Goal: Task Accomplishment & Management: Complete application form

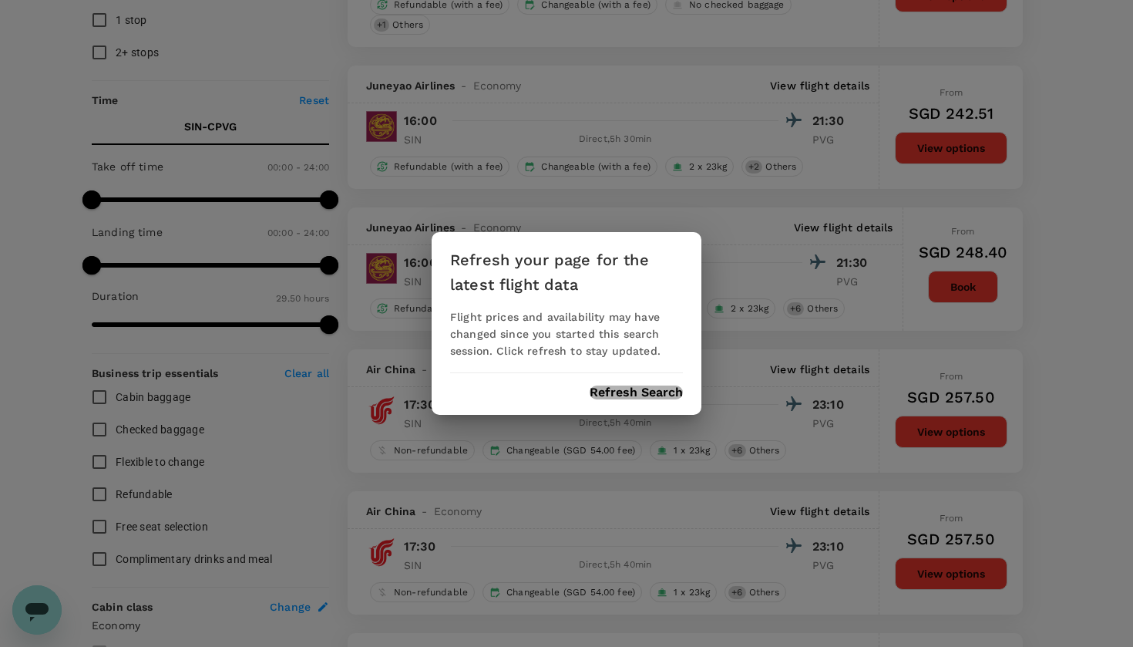
click at [630, 388] on button "Refresh Search" at bounding box center [636, 392] width 93 height 14
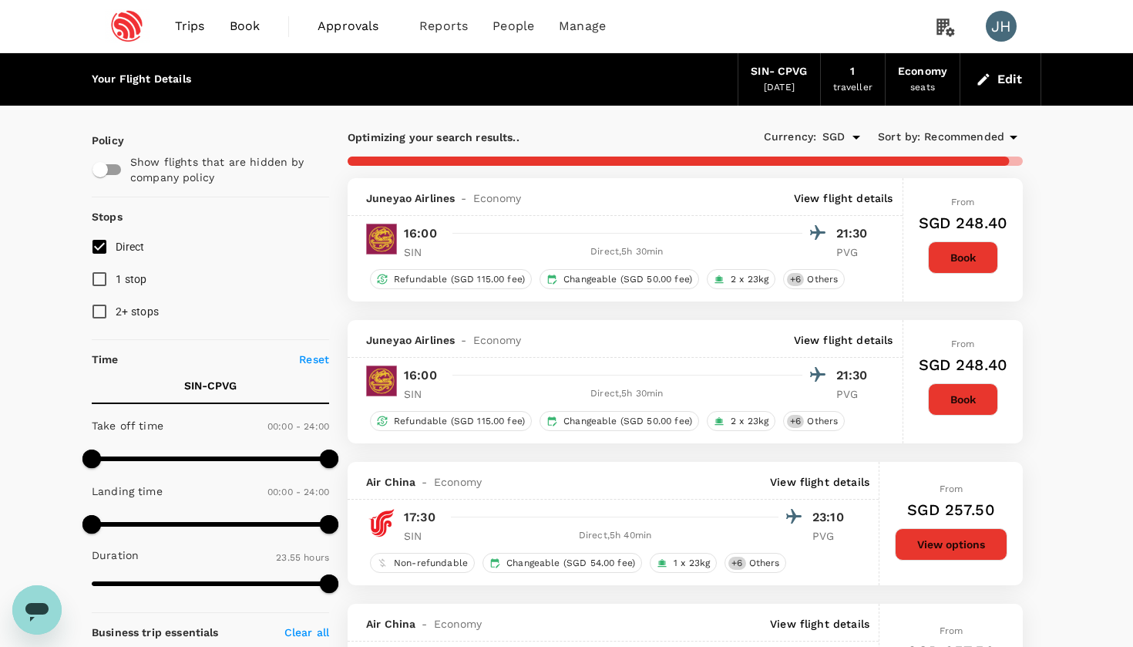
type input "1790"
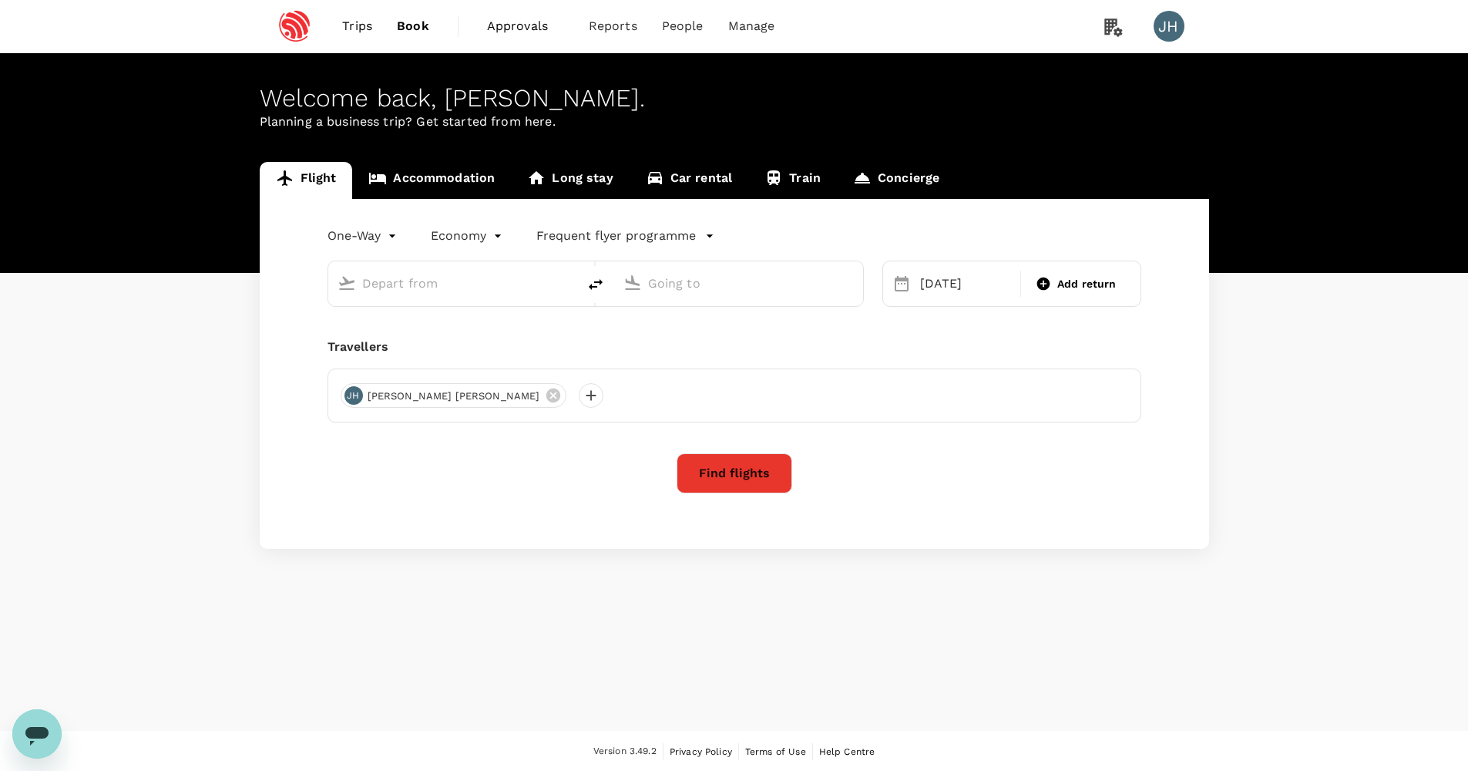
type input "Singapore Changi (SIN)"
type input "Shanghai, China (any)"
type input "Singapore Changi (SIN)"
type input "Shanghai, China (any)"
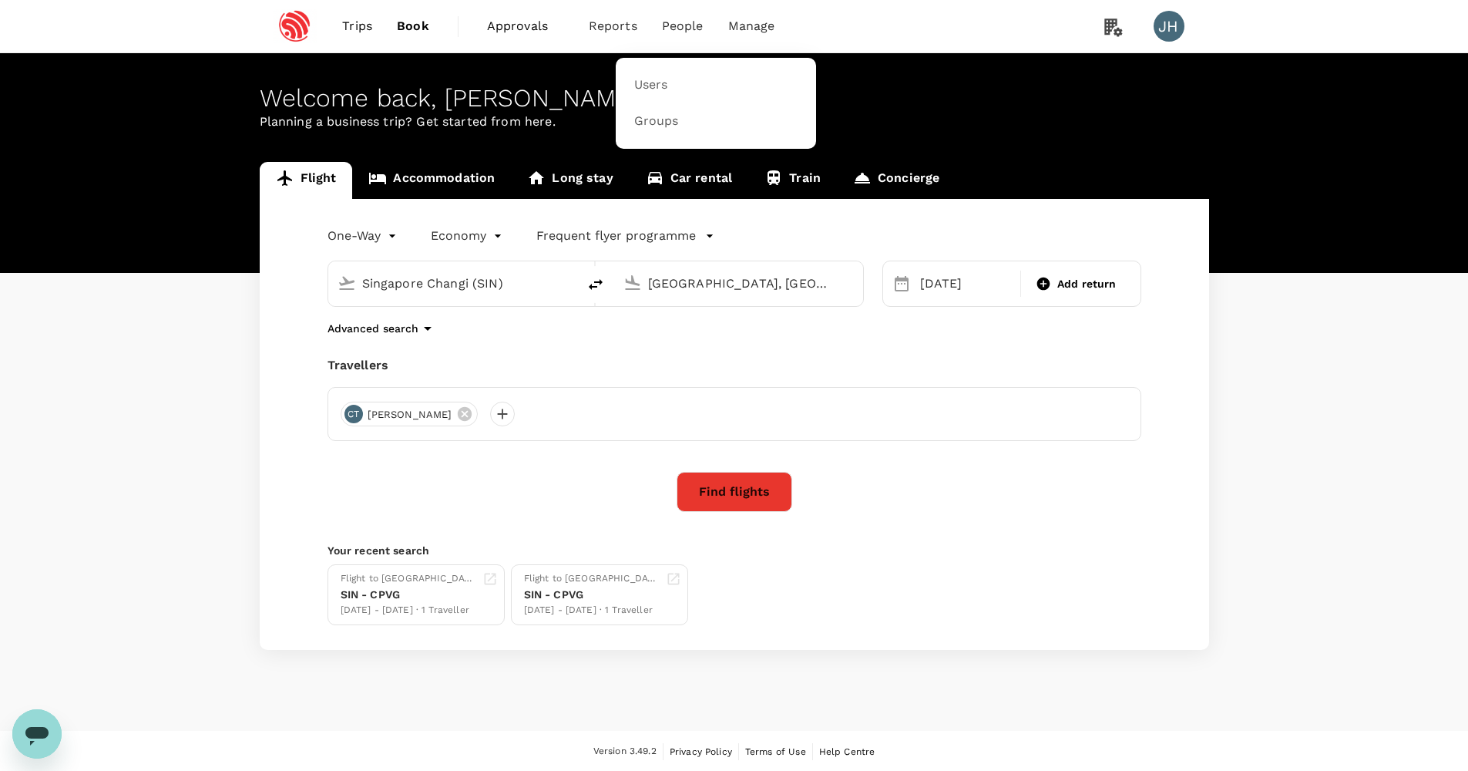
click at [688, 20] on span "People" at bounding box center [683, 26] width 42 height 18
click at [681, 87] on link "Users" at bounding box center [716, 85] width 182 height 36
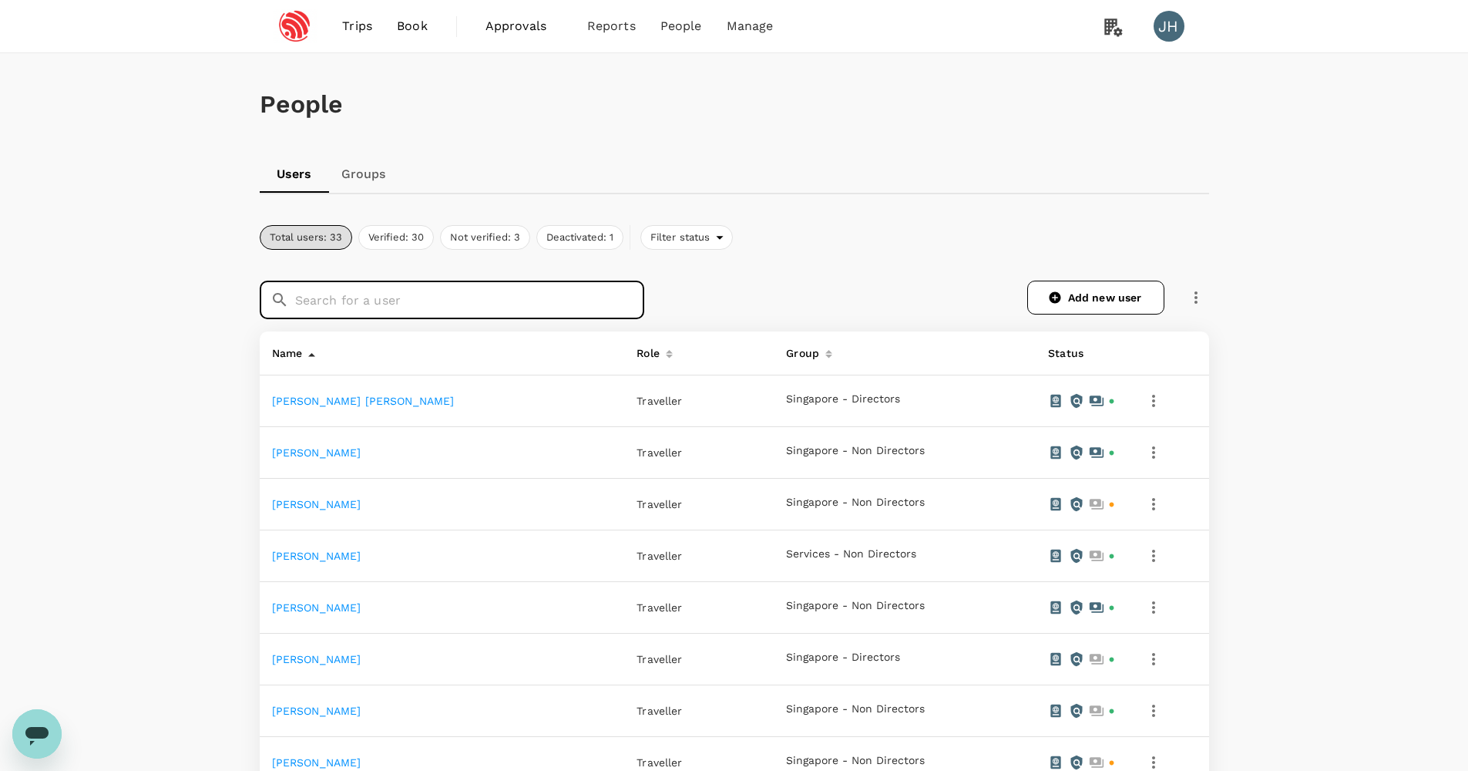
click at [545, 297] on input "text" at bounding box center [469, 300] width 349 height 39
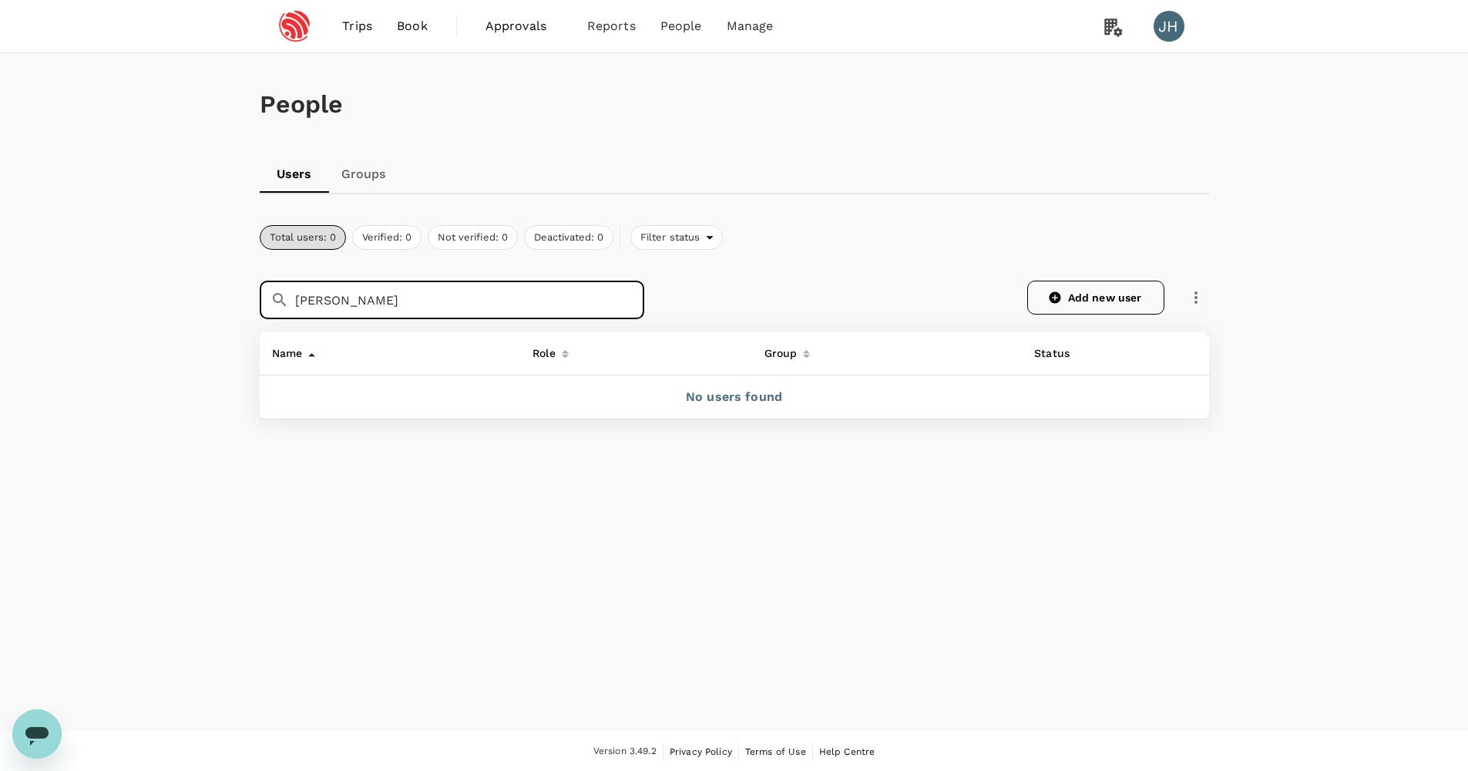
type input "Nicholas"
click at [1108, 291] on link "Add new user" at bounding box center [1095, 298] width 137 height 34
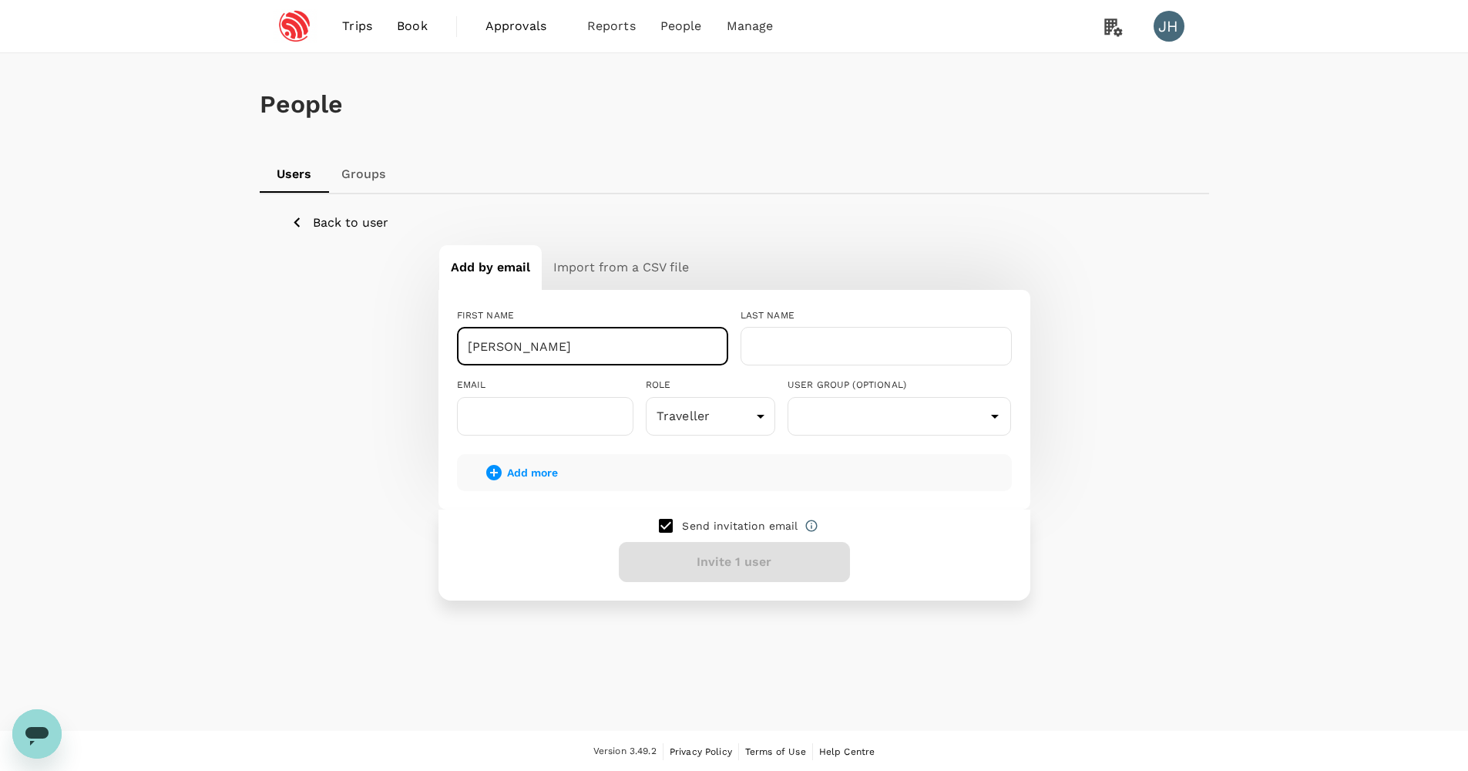
type input "Zun Mun Terence"
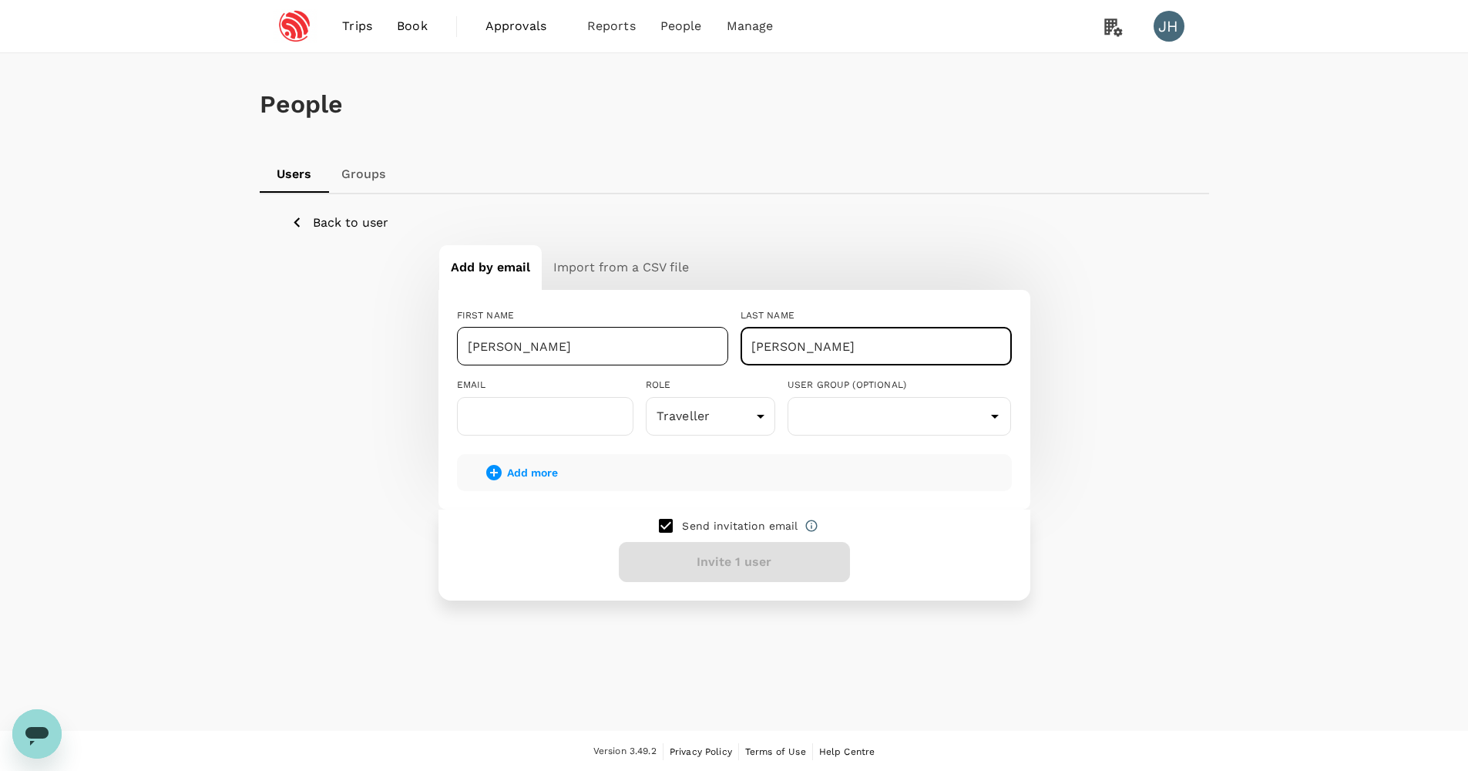
type input "Chan"
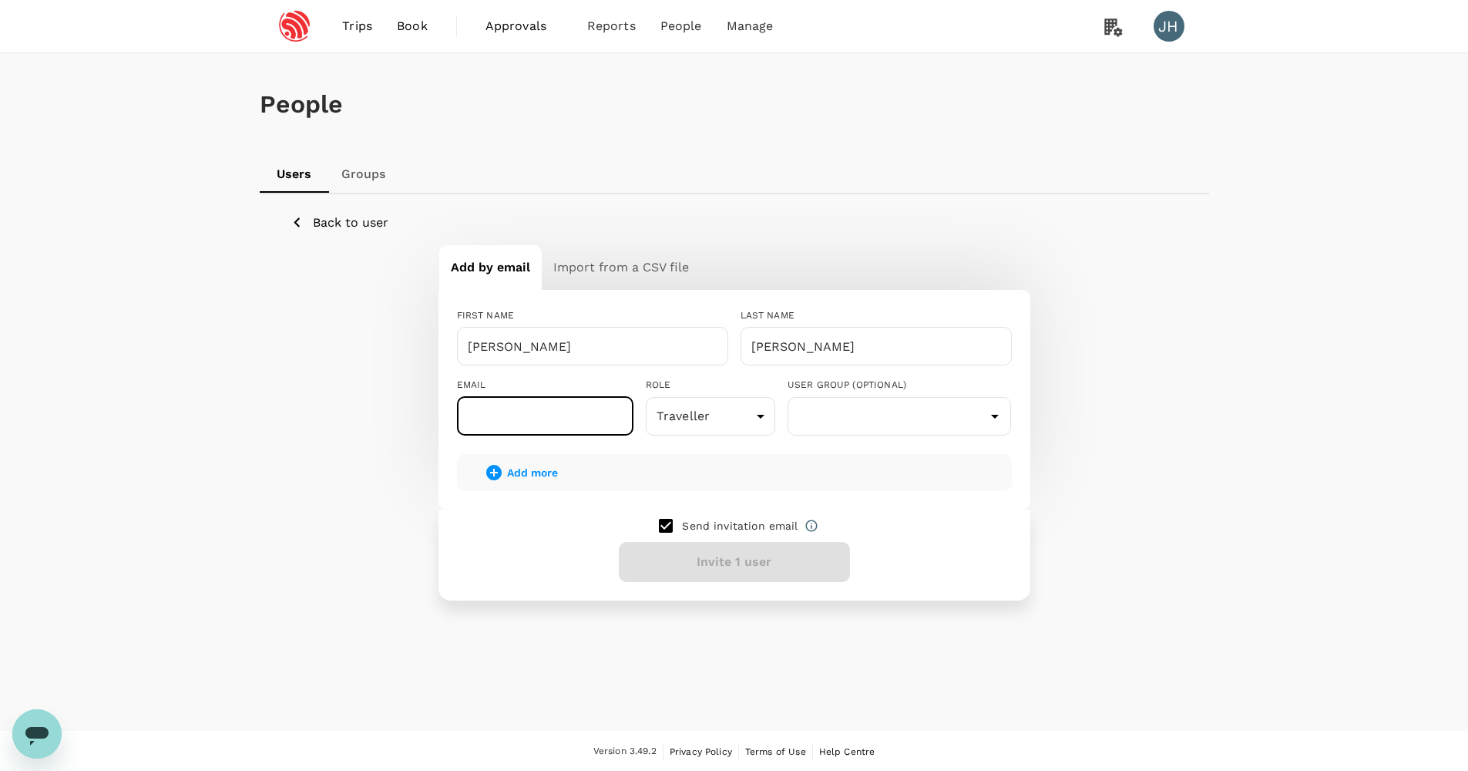
click at [534, 428] on input "text" at bounding box center [545, 416] width 176 height 39
paste input "terence.chan@espressif.com"
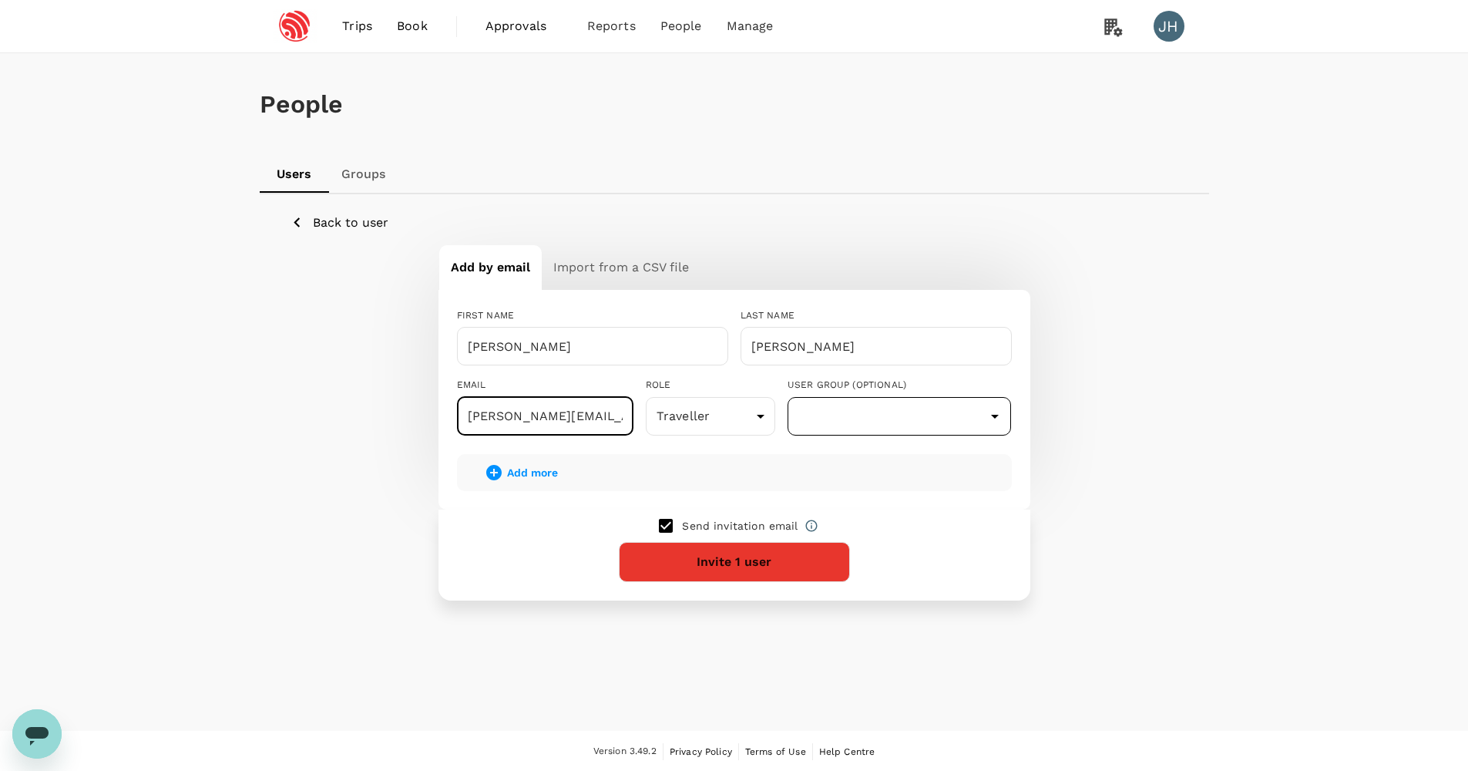
type input "terence.chan@espressif.com"
click at [824, 418] on input "text" at bounding box center [900, 416] width 217 height 29
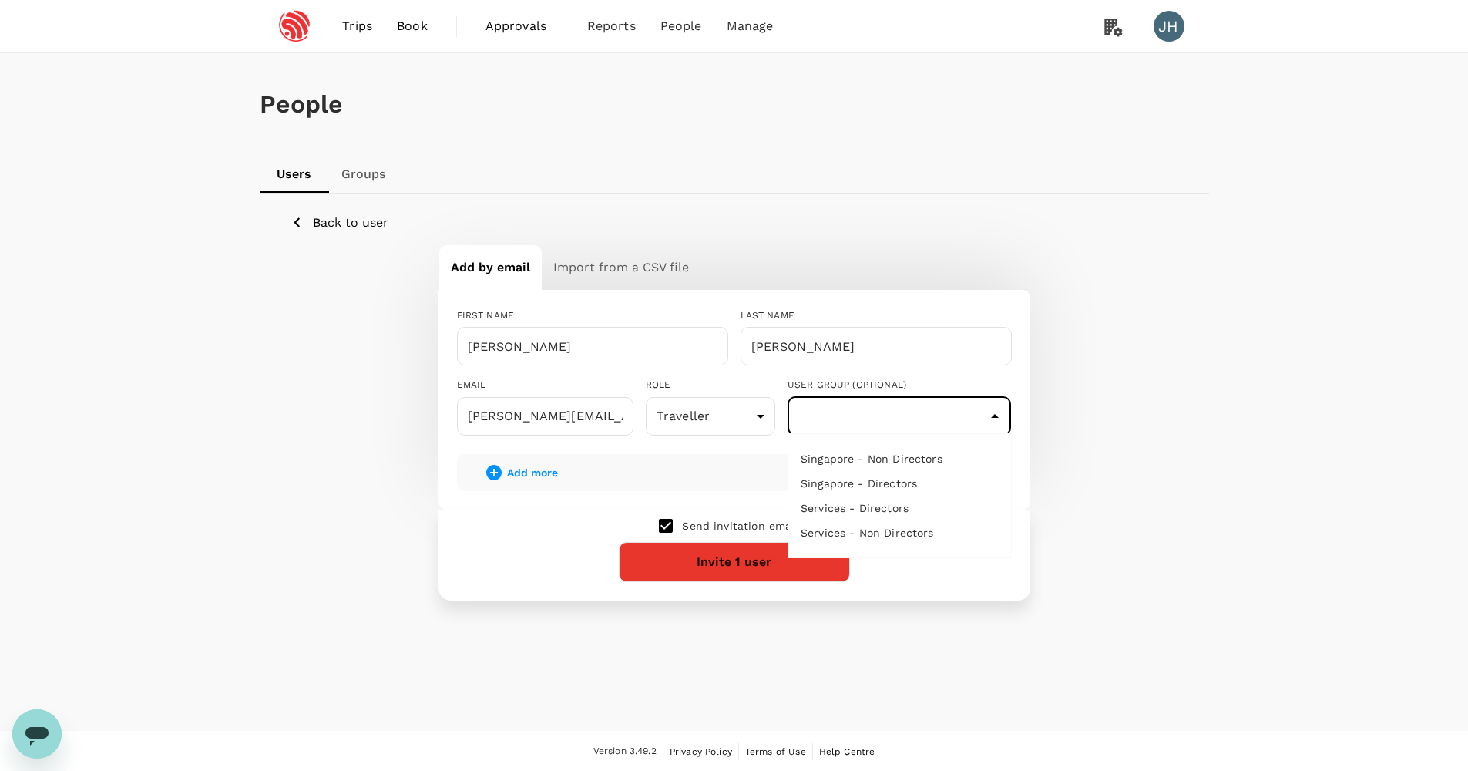
click at [832, 459] on li "Singapore - Non Directors" at bounding box center [899, 458] width 223 height 25
type input "Singapore - Non Directors"
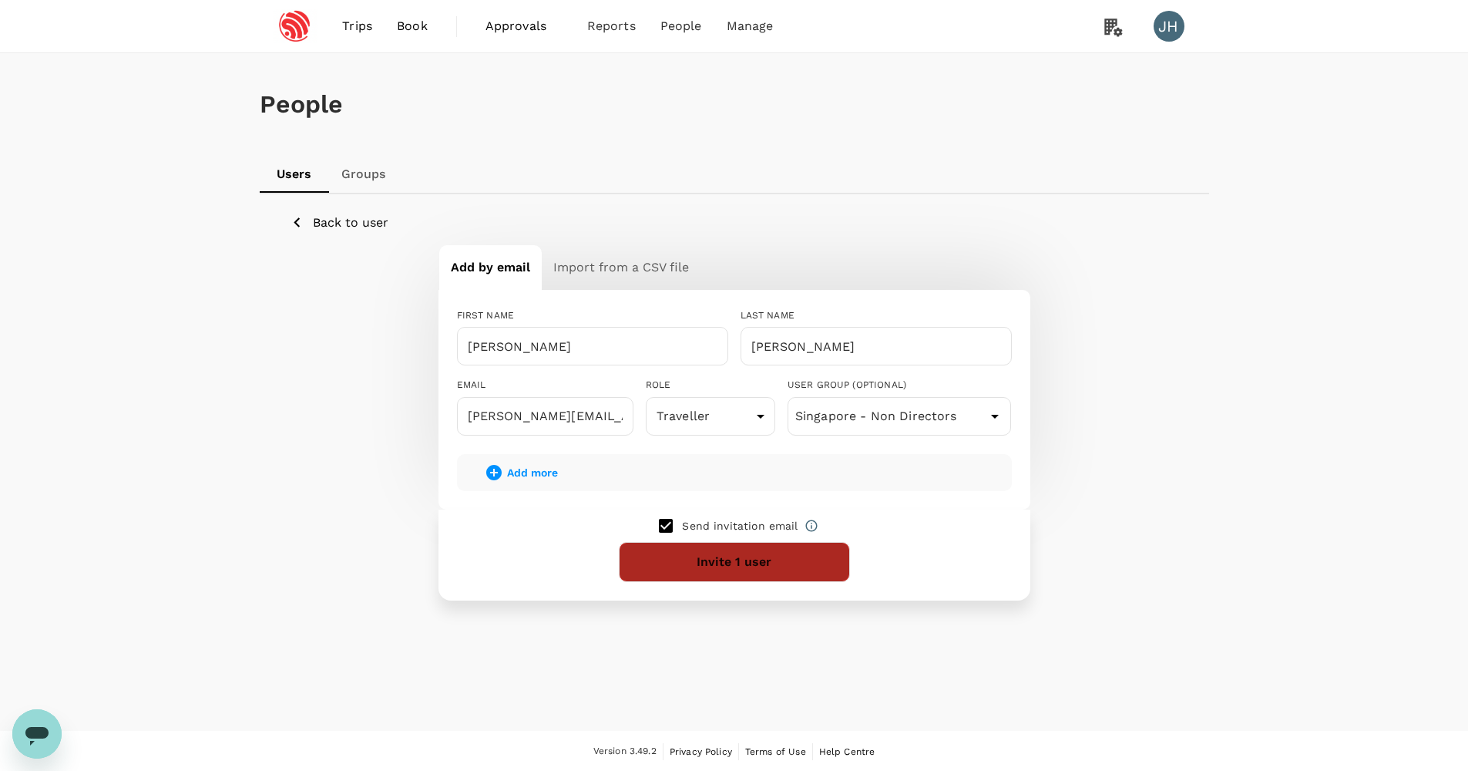
click at [718, 555] on button "Invite 1 user" at bounding box center [734, 562] width 231 height 40
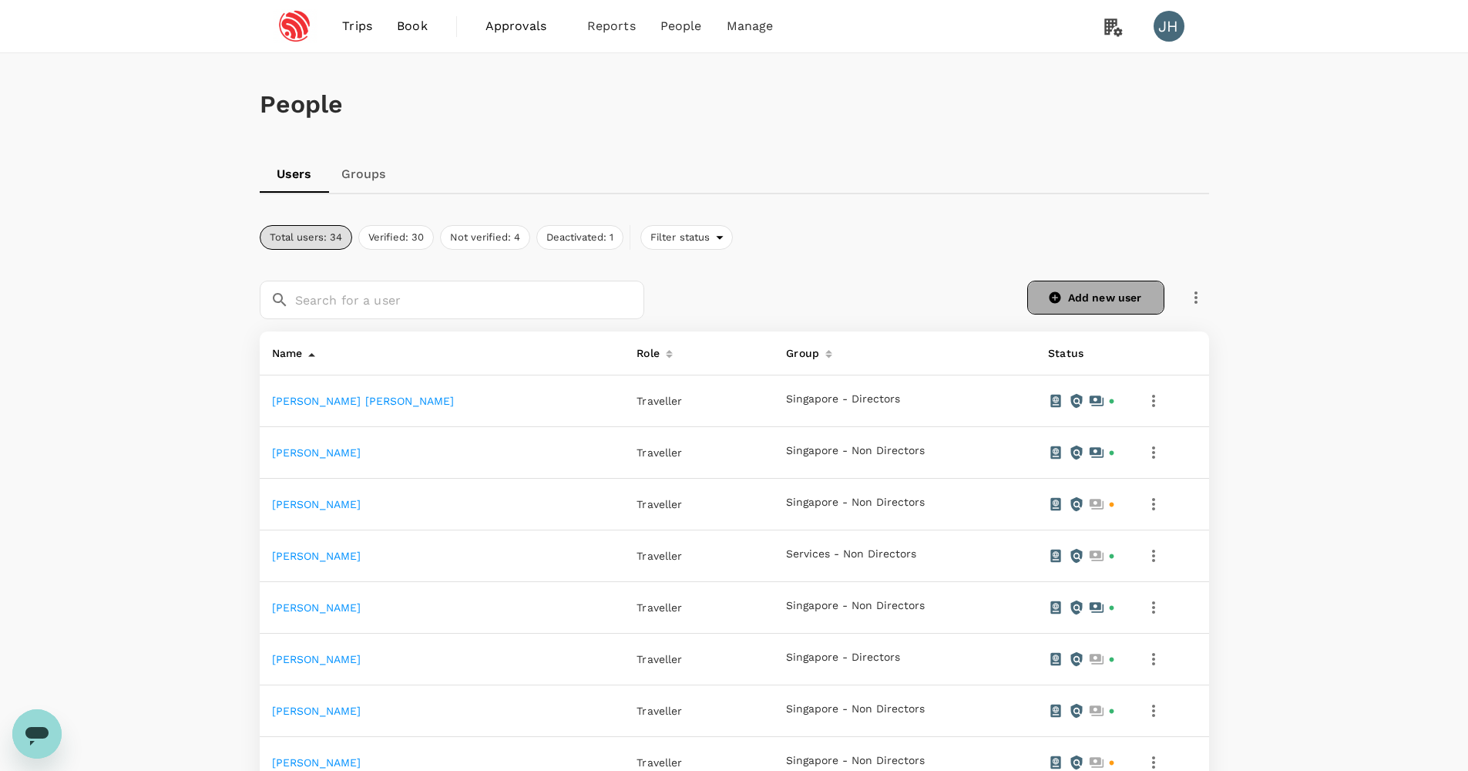
click at [1081, 297] on link "Add new user" at bounding box center [1095, 298] width 137 height 34
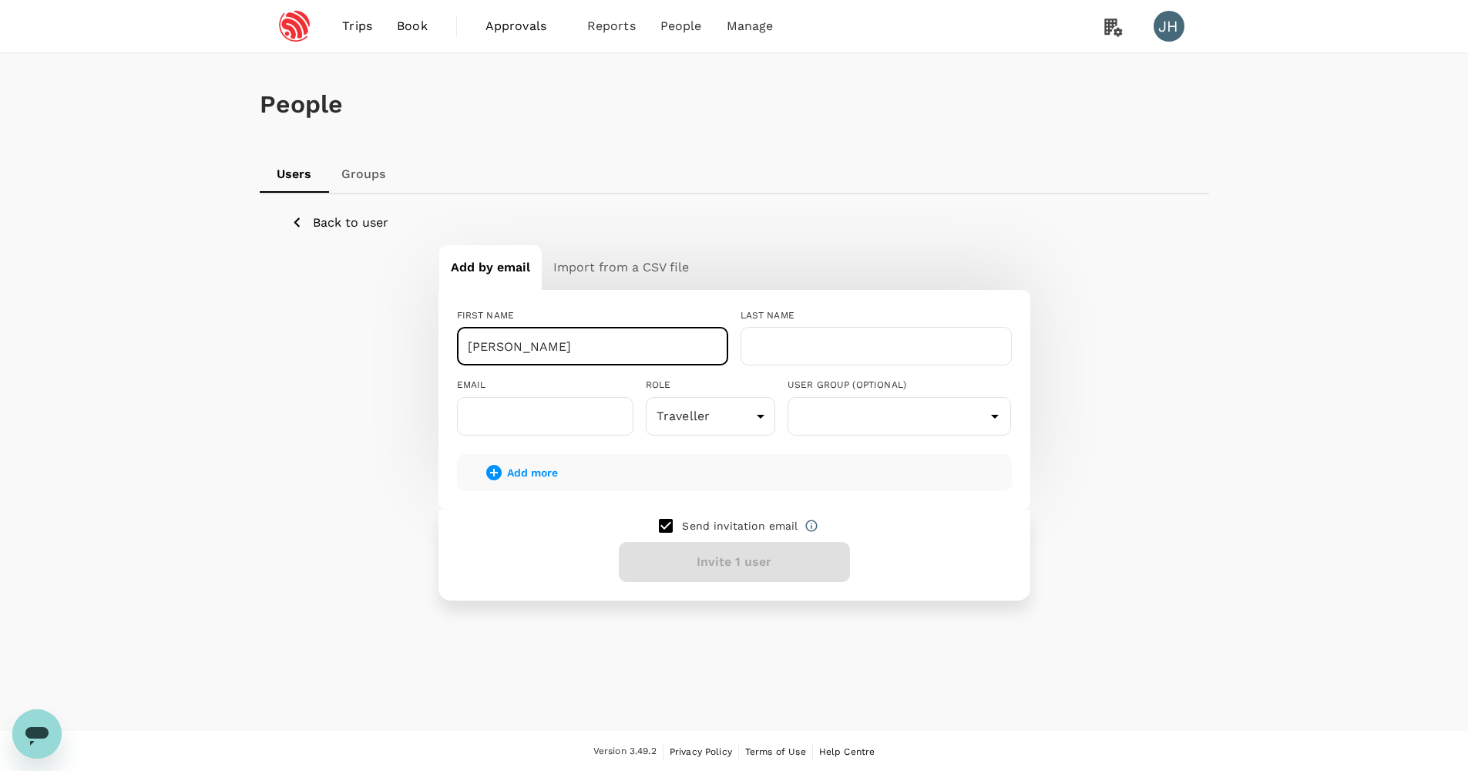
click at [602, 341] on input "Nicholas Xian He" at bounding box center [592, 346] width 271 height 39
type input "Nicholas Xian He"
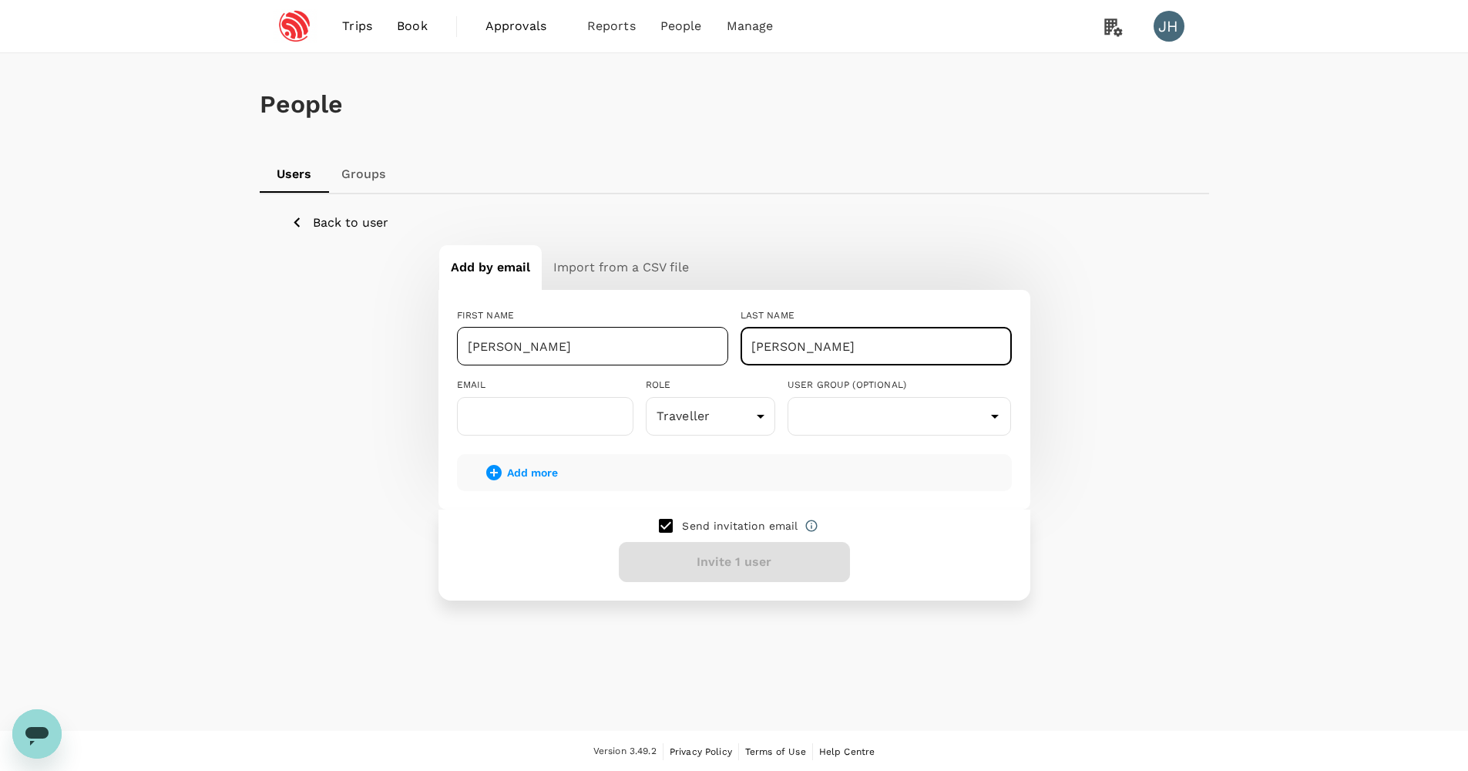
type input "Chong"
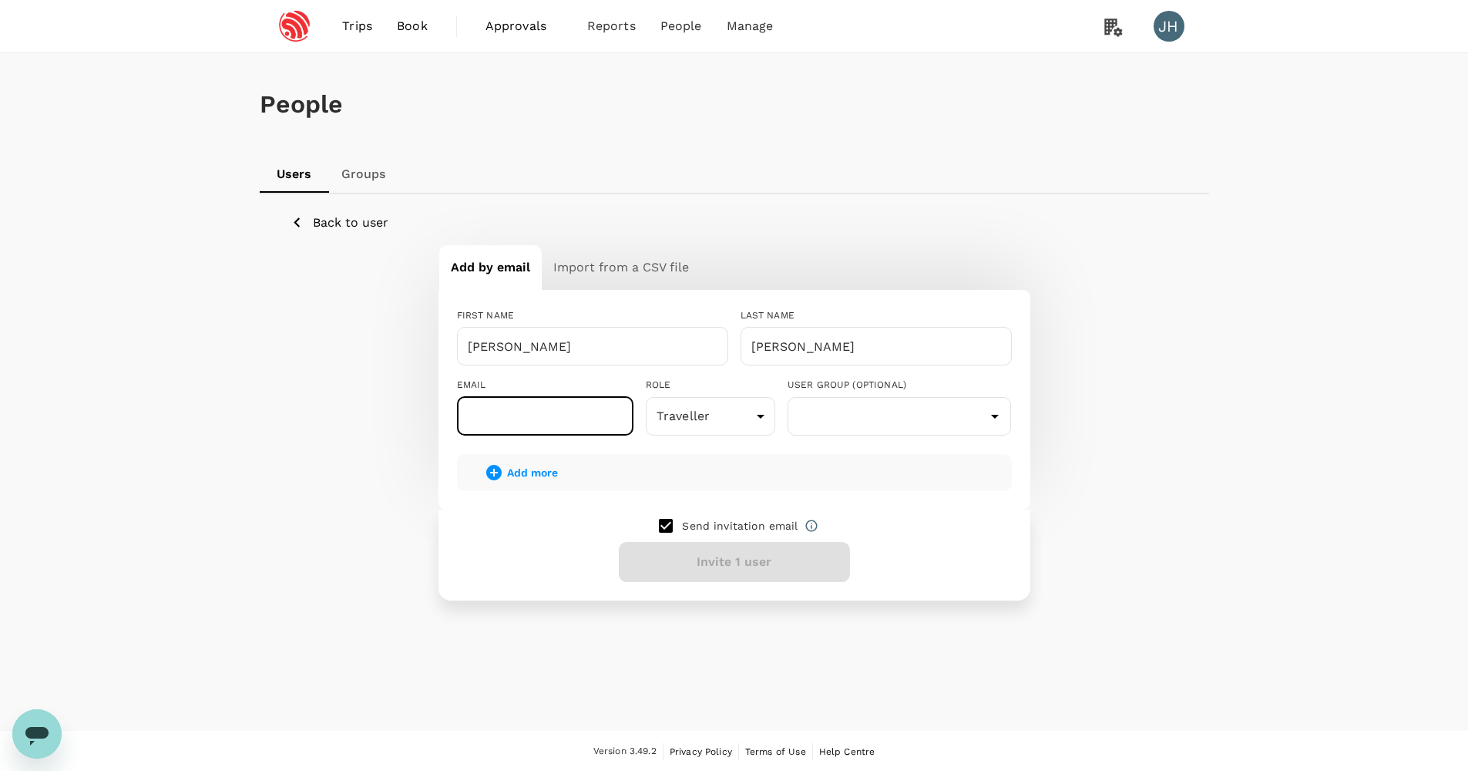
click at [499, 423] on input "text" at bounding box center [545, 416] width 176 height 39
paste input "nicholas.chong@espressif.com"
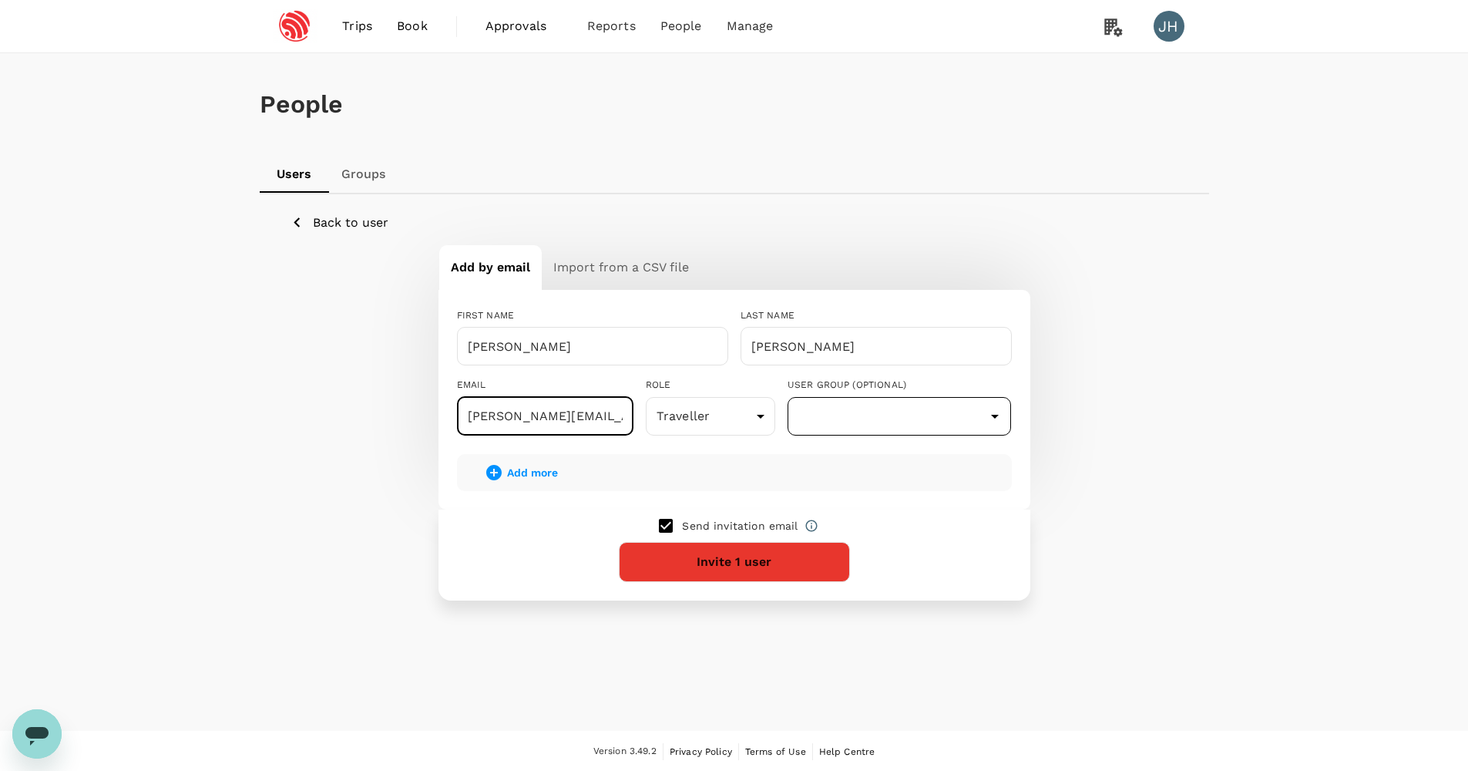
click at [850, 431] on div "​" at bounding box center [900, 416] width 224 height 39
type input "nicholas.chong@espressif.com"
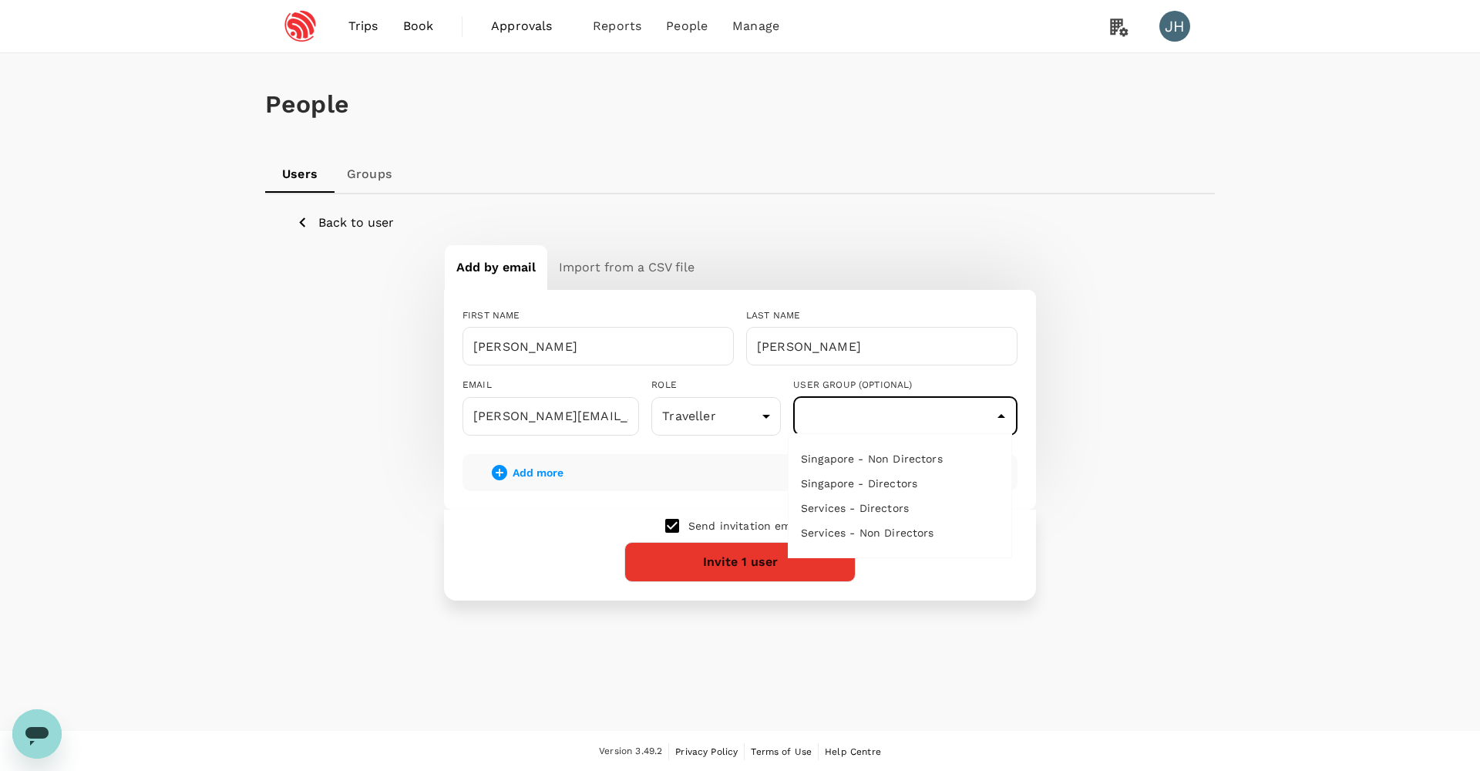
click at [866, 461] on li "Singapore - Non Directors" at bounding box center [899, 458] width 223 height 25
type input "Singapore - Non Directors"
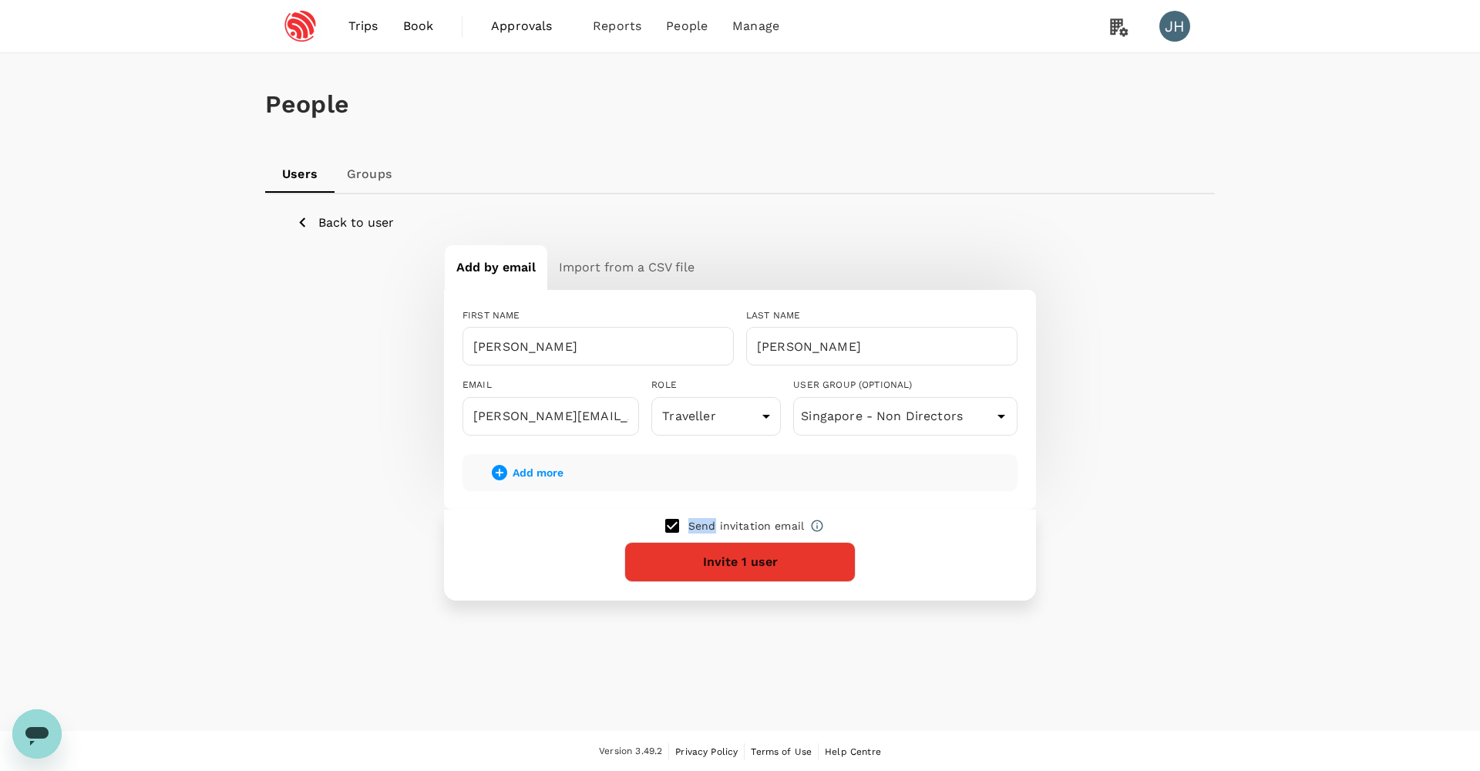
click at [866, 461] on div "Add more" at bounding box center [739, 472] width 555 height 37
click at [773, 543] on button "Invite 1 user" at bounding box center [739, 562] width 231 height 40
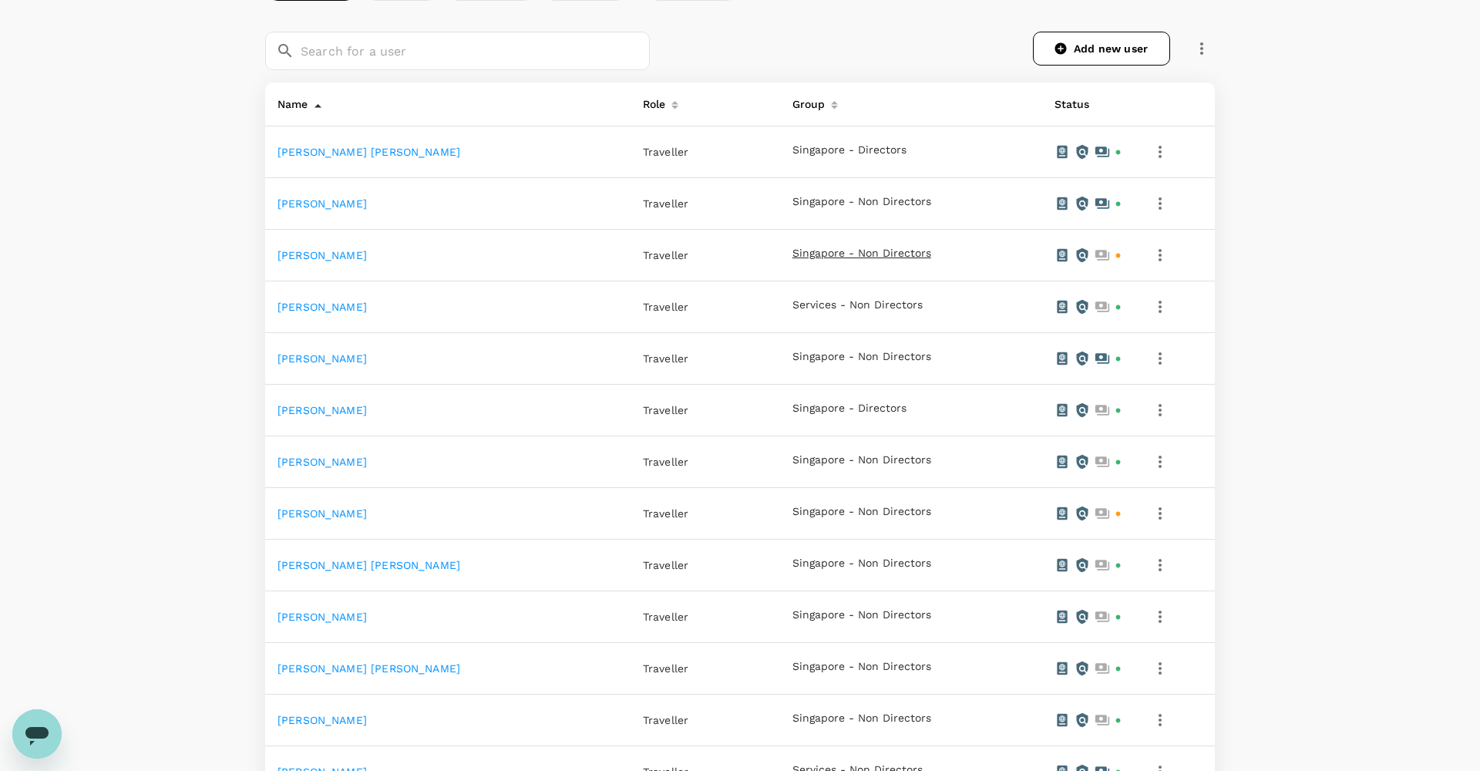
scroll to position [250, 0]
click at [1077, 51] on link "Add new user" at bounding box center [1101, 47] width 137 height 34
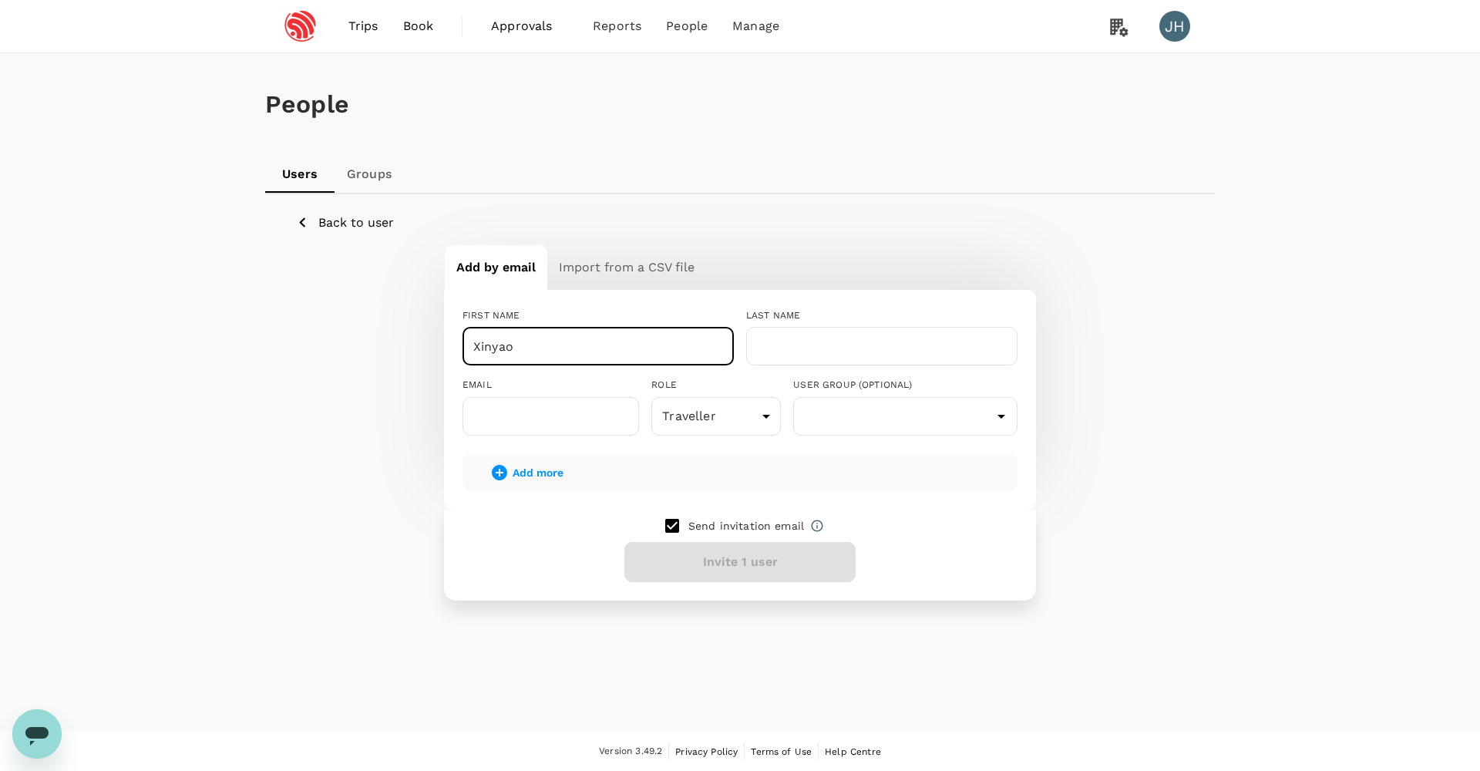
type input "Xinyao"
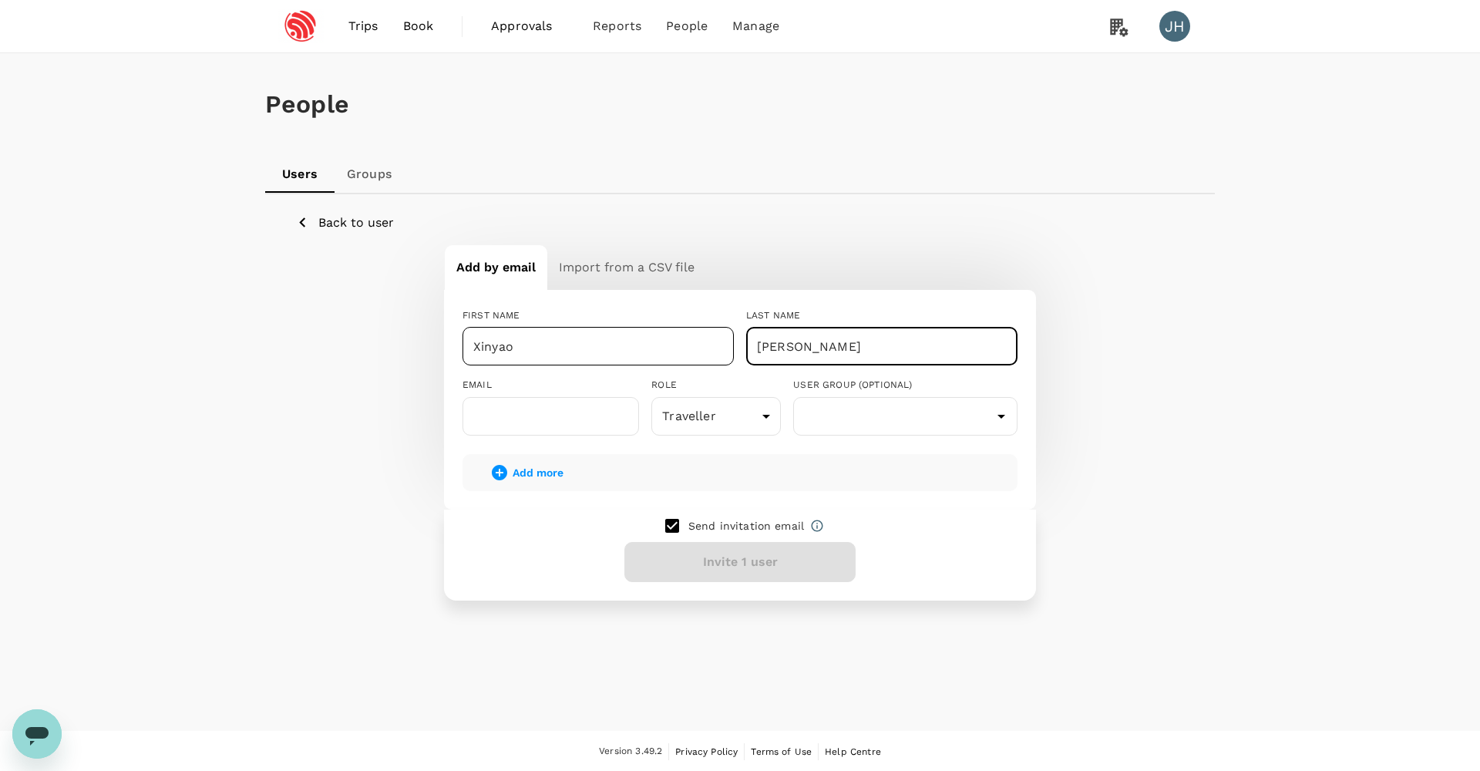
type input "Yan"
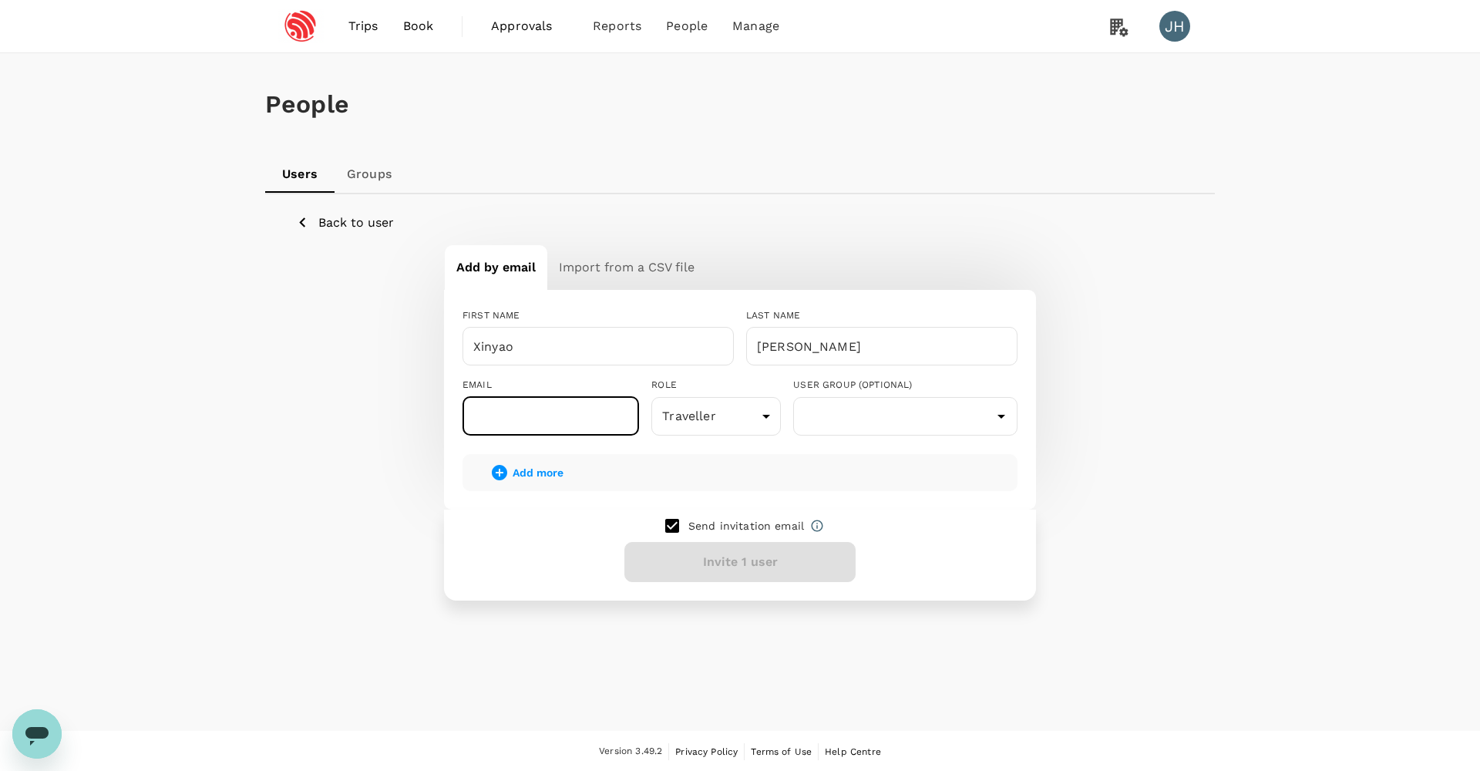
paste input "yanxinyao@espressif.com"
click at [547, 407] on input "text" at bounding box center [550, 416] width 176 height 39
click at [547, 407] on input "yanxinyao@espressif.com" at bounding box center [550, 416] width 176 height 39
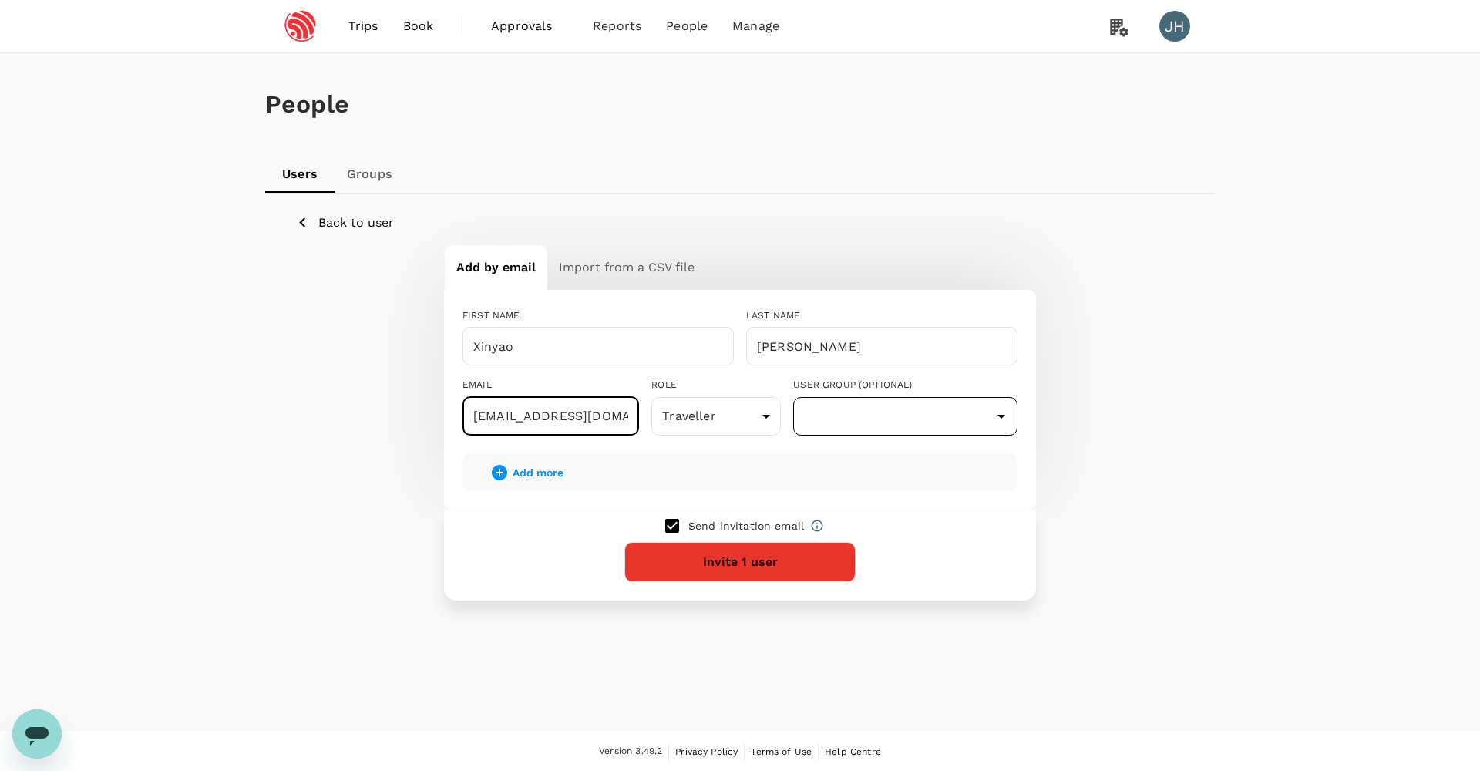
type input "yanxinyao@espressif.com"
click at [852, 418] on input "text" at bounding box center [905, 416] width 217 height 29
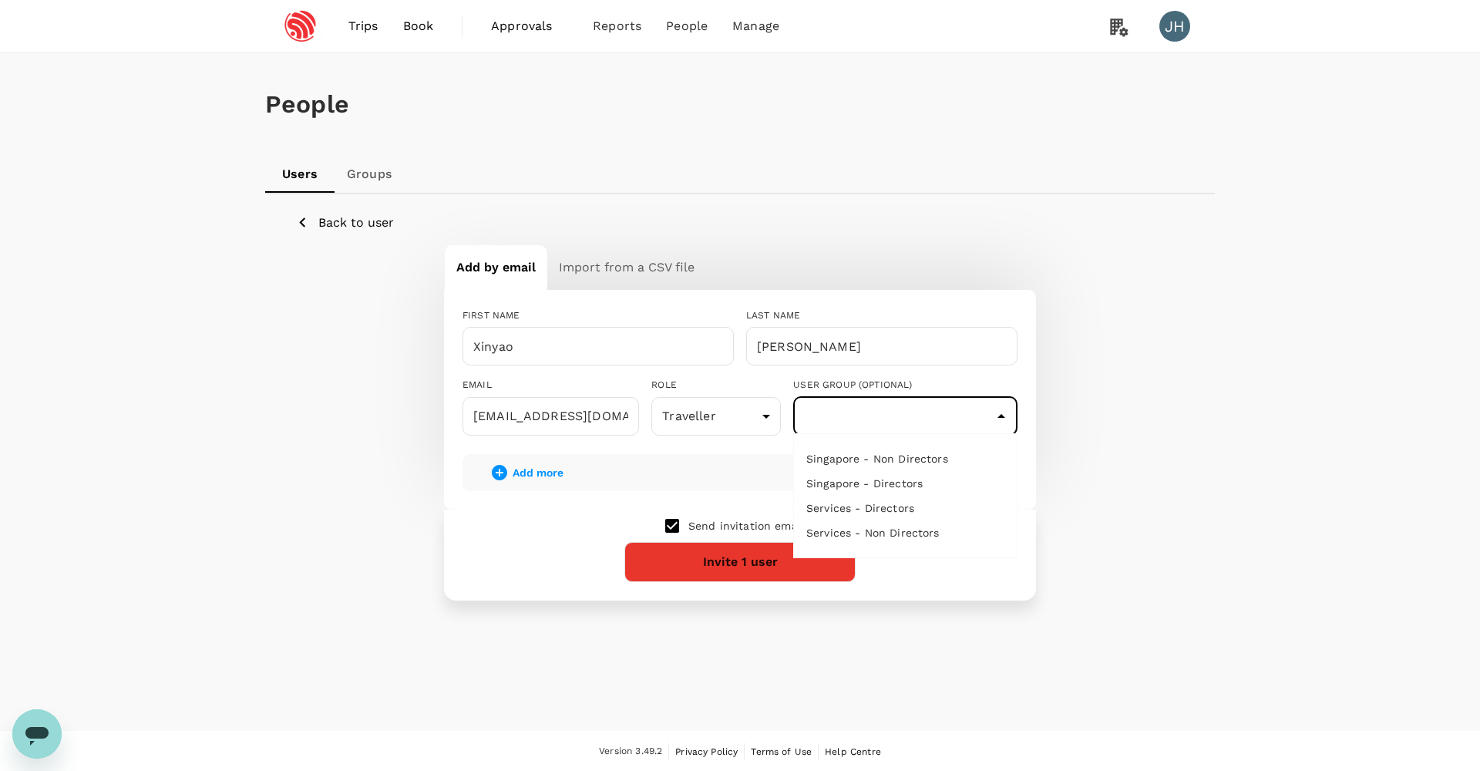
click at [864, 455] on li "Singapore - Non Directors" at bounding box center [905, 458] width 223 height 25
type input "Singapore - Non Directors"
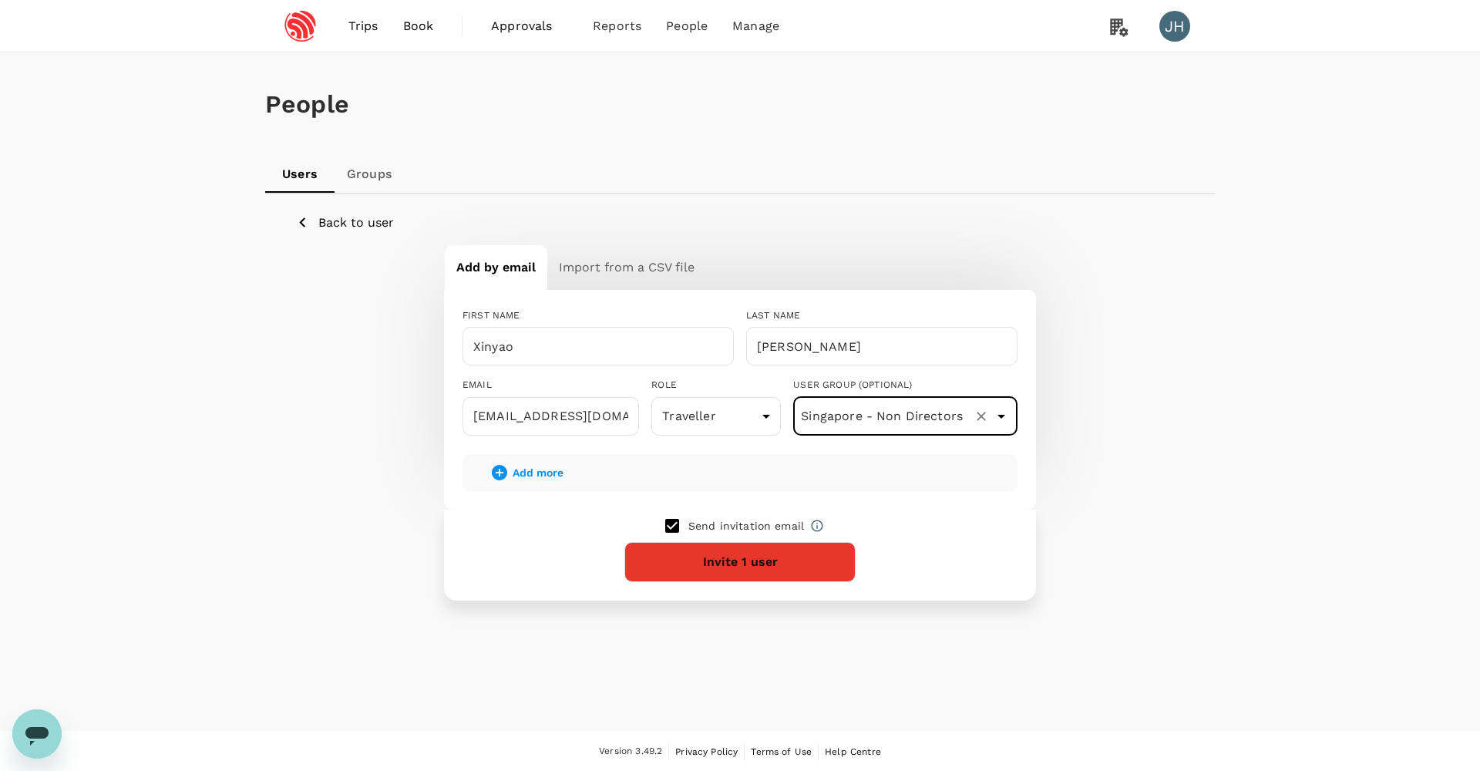
click at [822, 556] on button "Invite 1 user" at bounding box center [739, 562] width 231 height 40
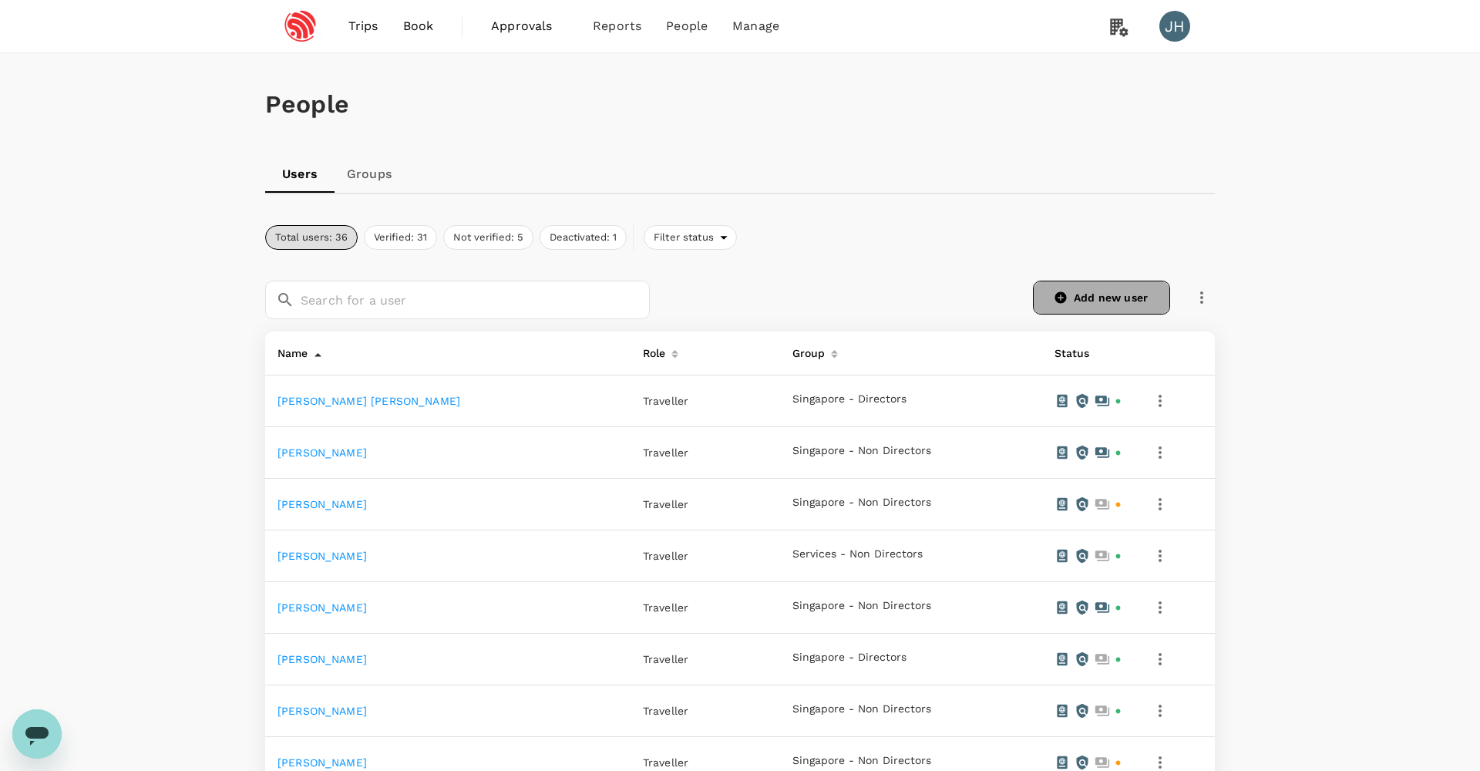
click at [1111, 295] on link "Add new user" at bounding box center [1101, 298] width 137 height 34
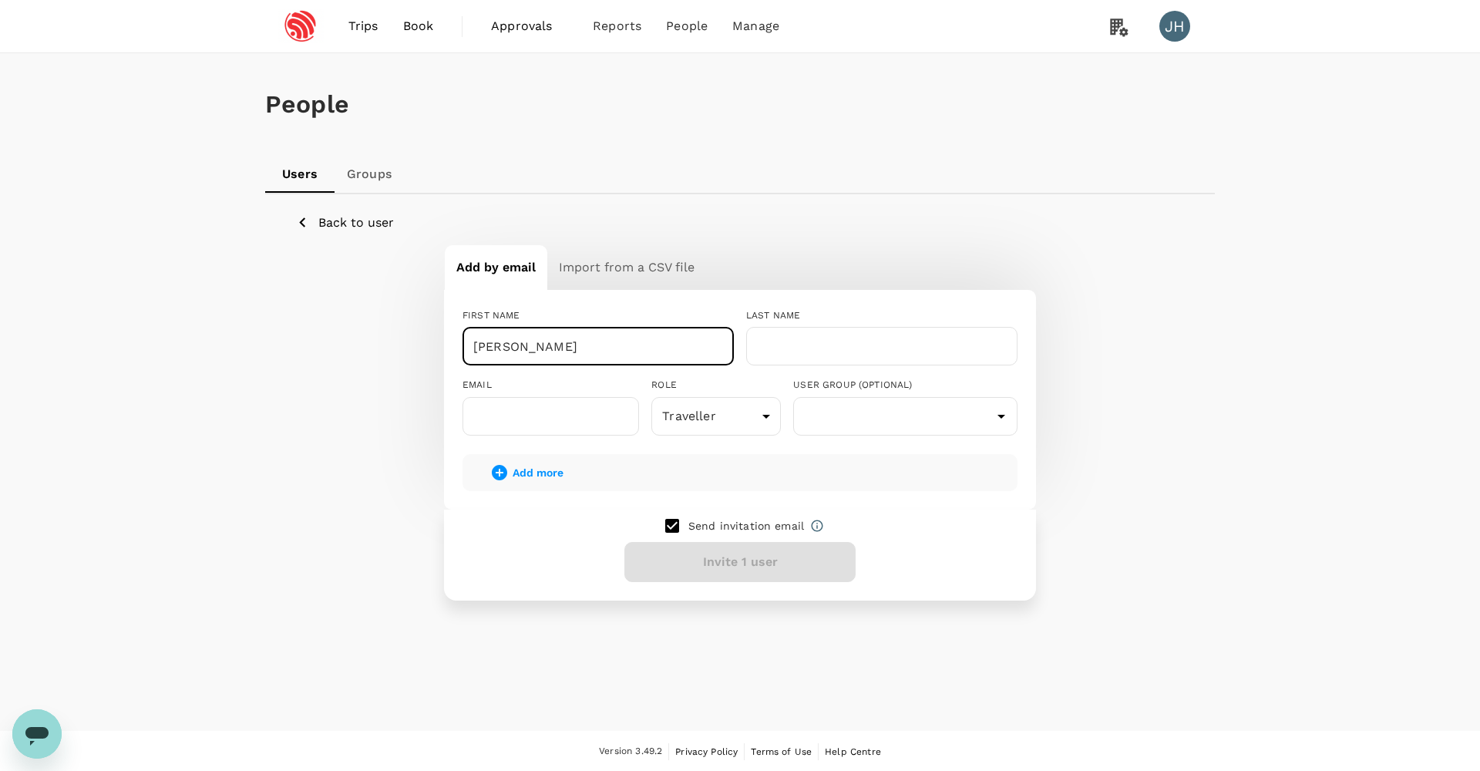
type input "[PERSON_NAME]"
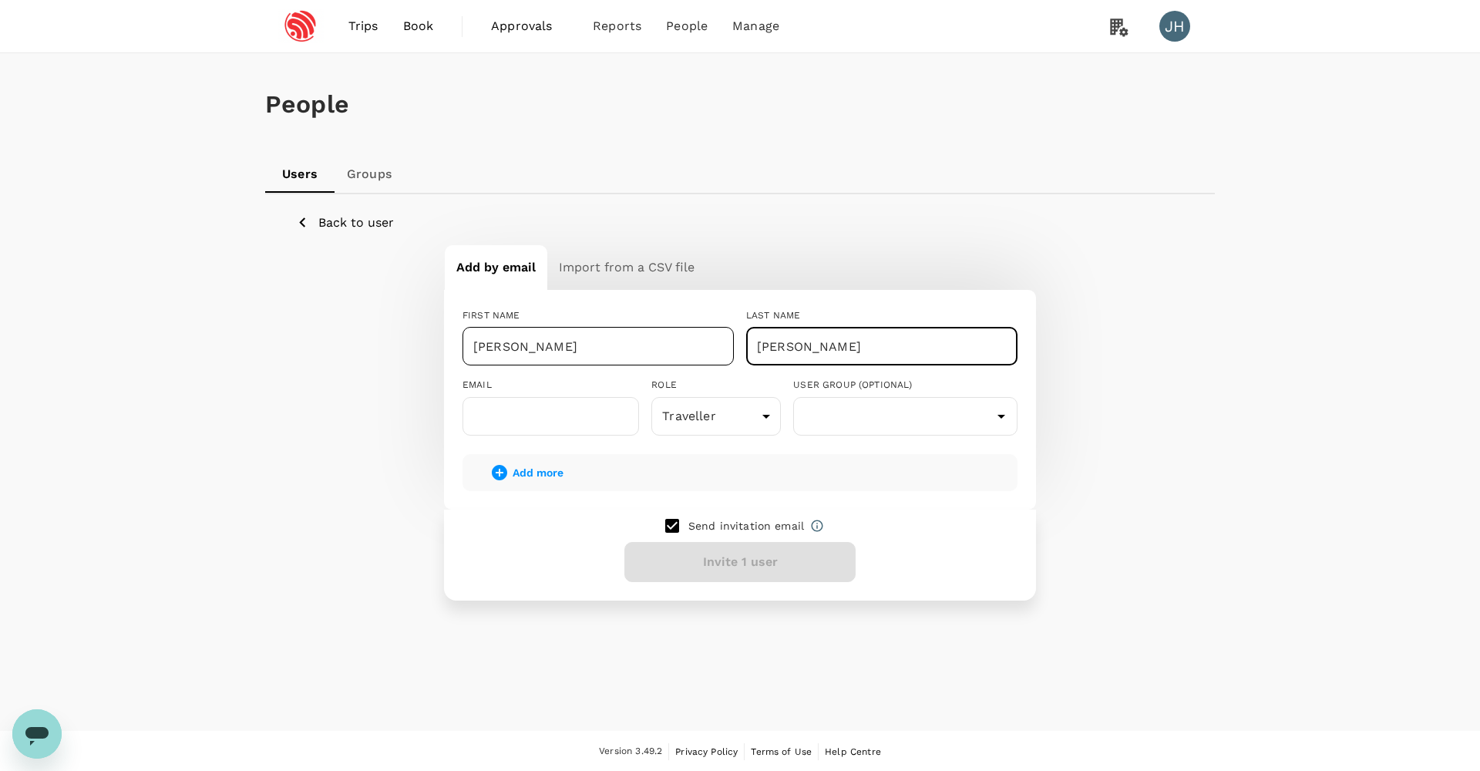
type input "[PERSON_NAME]"
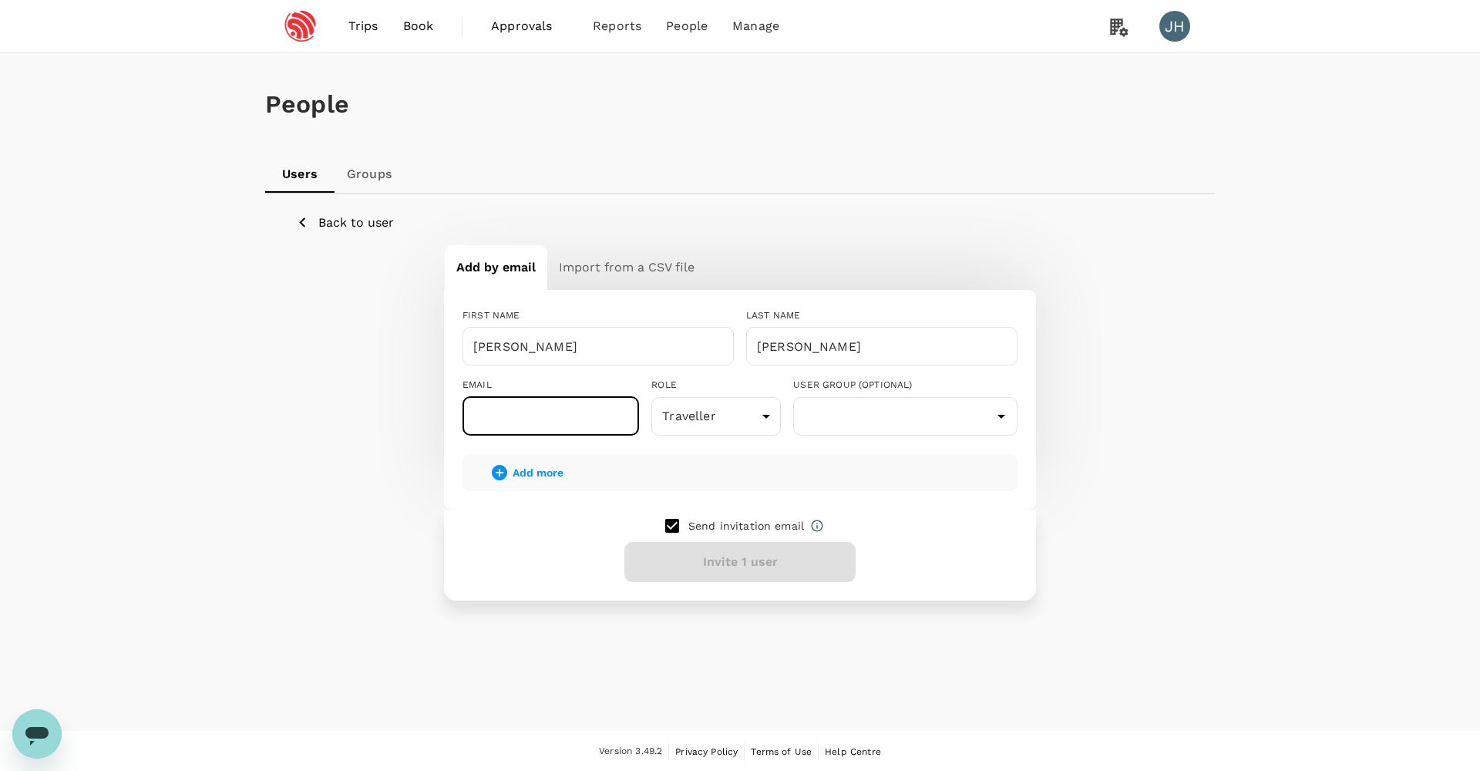
paste input "[EMAIL_ADDRESS][DOMAIN_NAME]"
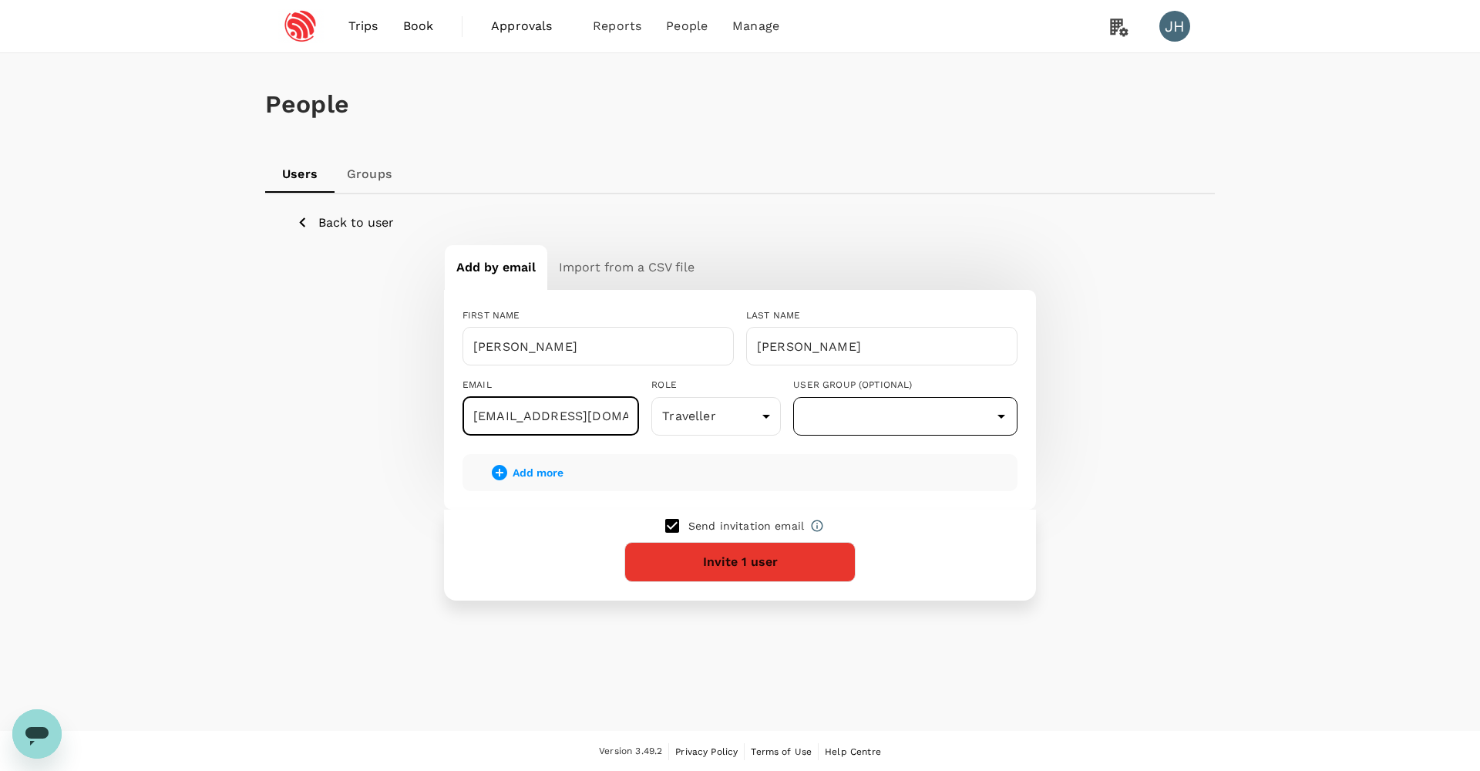
click at [902, 432] on div "​" at bounding box center [905, 416] width 224 height 39
type input "[EMAIL_ADDRESS][DOMAIN_NAME]"
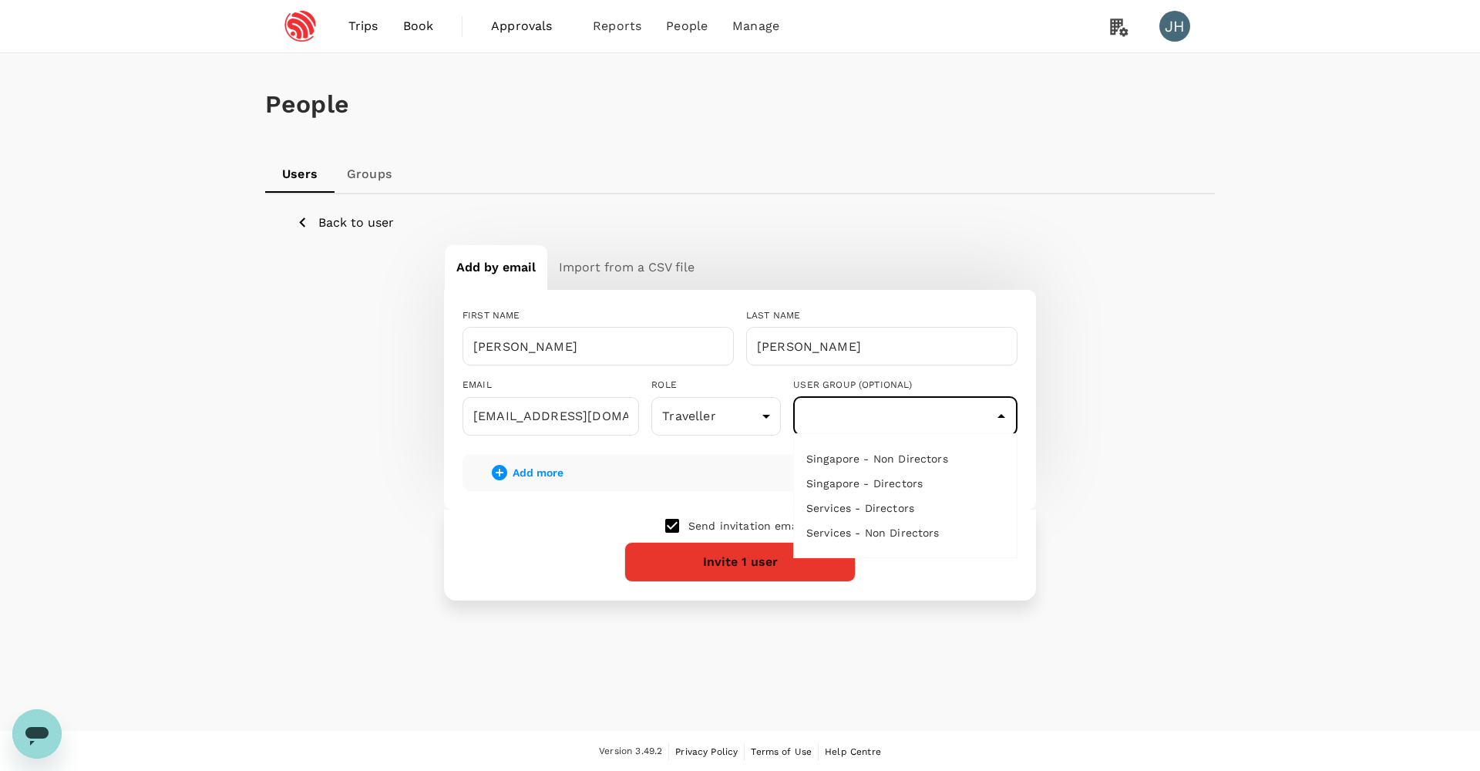
click at [894, 425] on input "text" at bounding box center [905, 416] width 217 height 29
click at [895, 452] on li "Singapore - Non Directors" at bounding box center [905, 458] width 223 height 25
type input "Singapore - Non Directors"
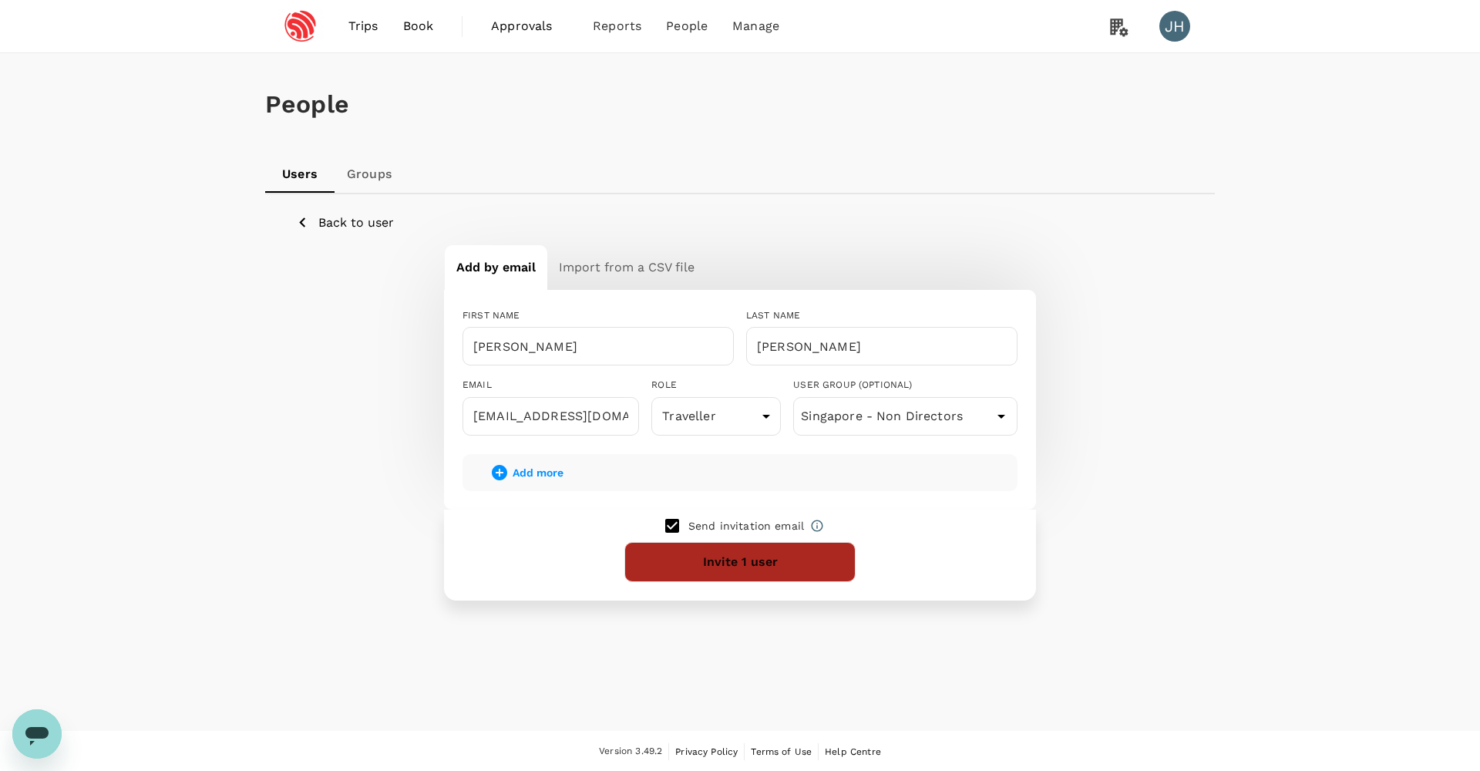
click at [681, 550] on button "Invite 1 user" at bounding box center [739, 562] width 231 height 40
